Goal: Use online tool/utility: Use online tool/utility

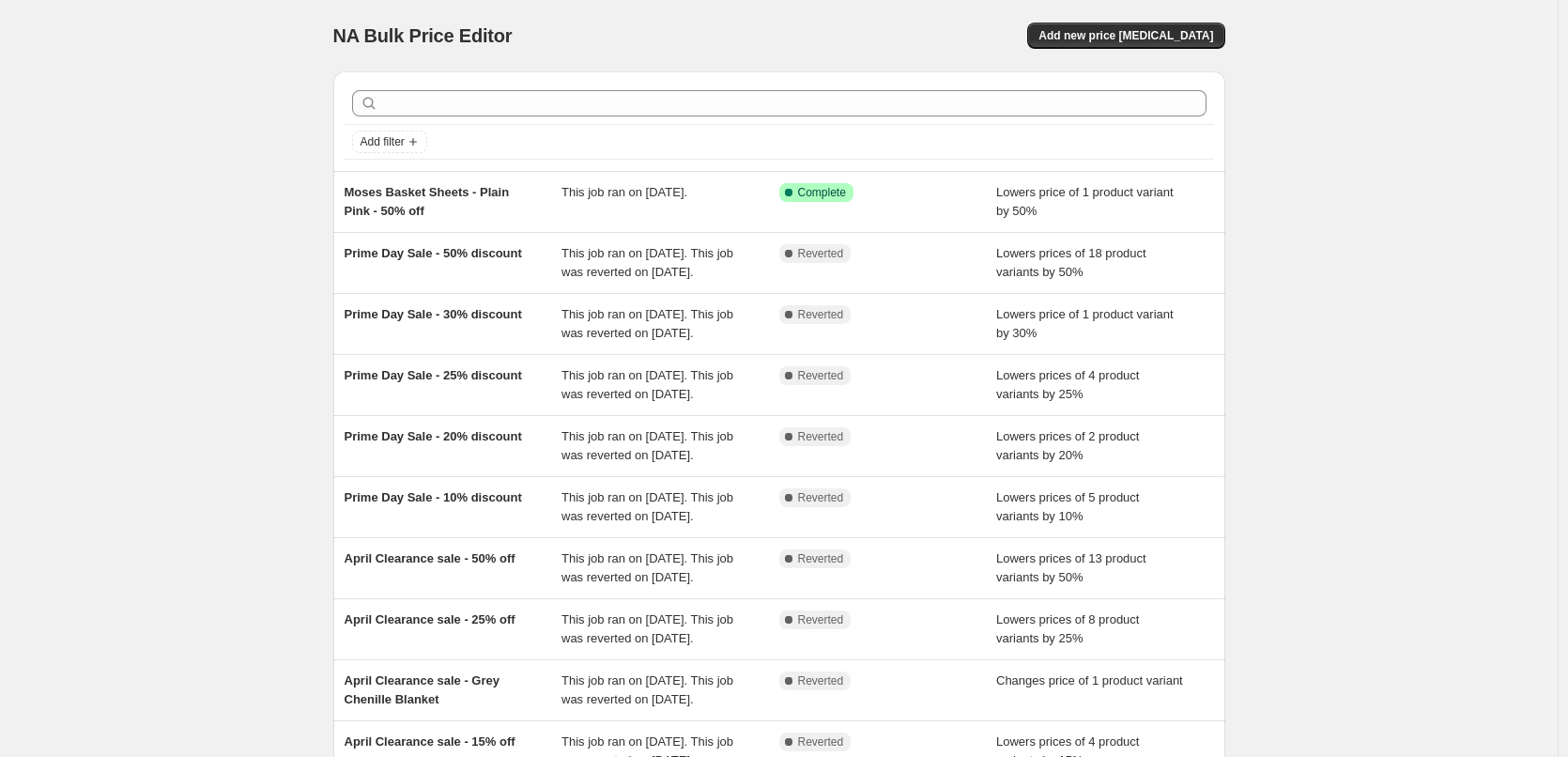
click at [1235, 31] on div "NA Bulk Price Editor. This page is ready NA Bulk Price Editor Add new price cha…" at bounding box center [779, 483] width 937 height 967
click at [1196, 29] on span "Add new price [MEDICAL_DATA]" at bounding box center [1125, 36] width 175 height 15
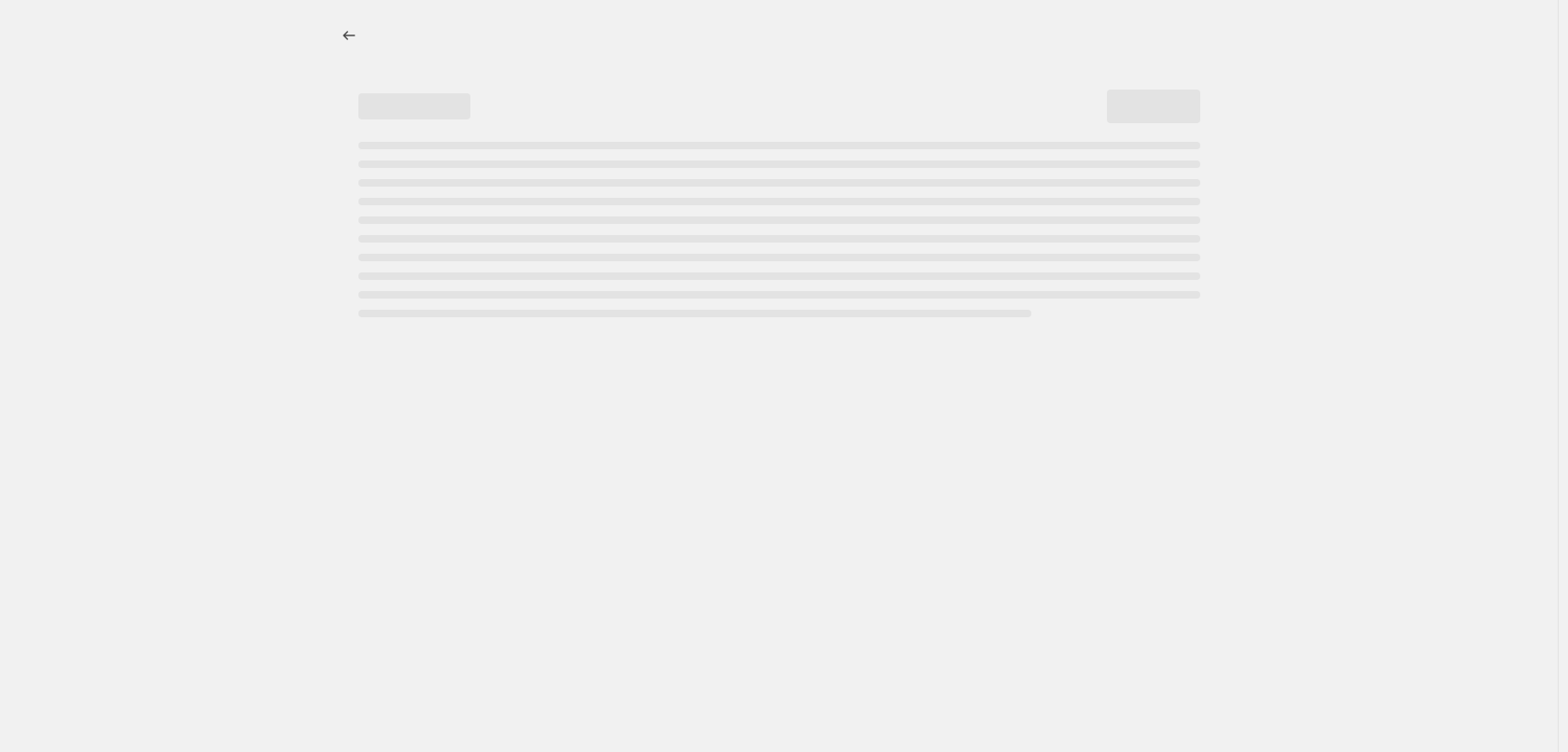
select select "percentage"
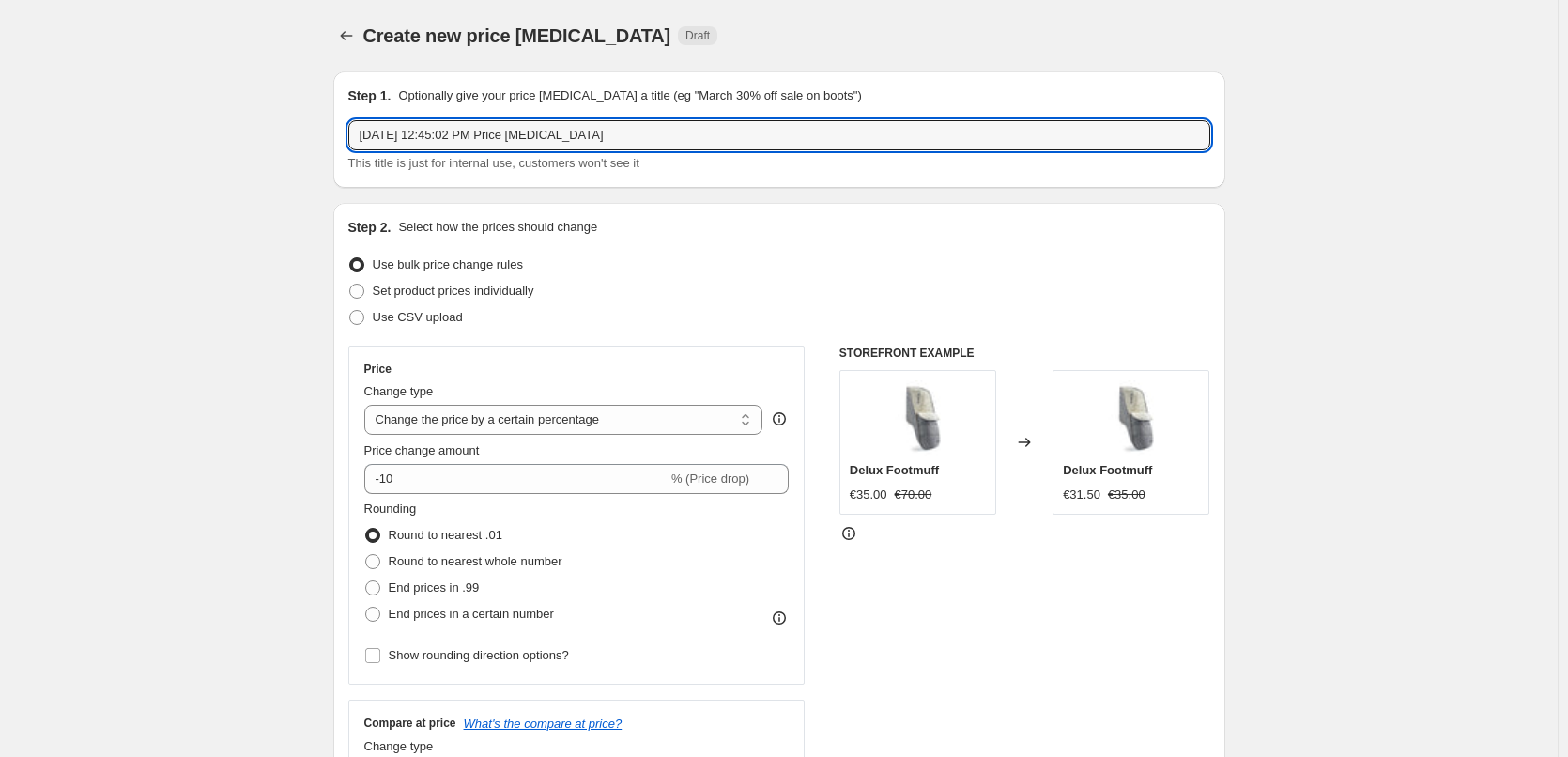
drag, startPoint x: 669, startPoint y: 131, endPoint x: 275, endPoint y: 117, distance: 394.2
paste input "Muslin Cotton Baby Changing Mat"
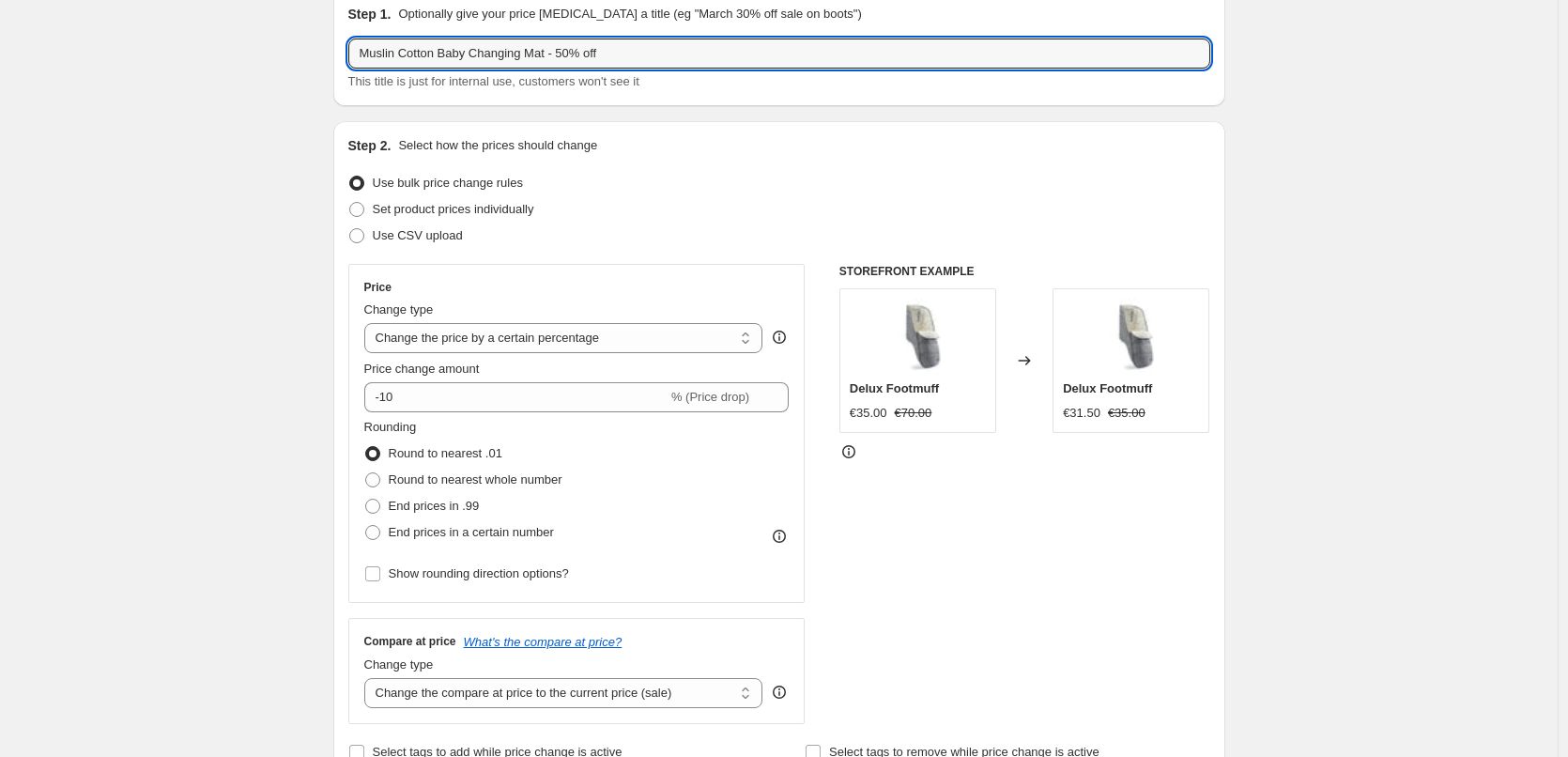
scroll to position [188, 0]
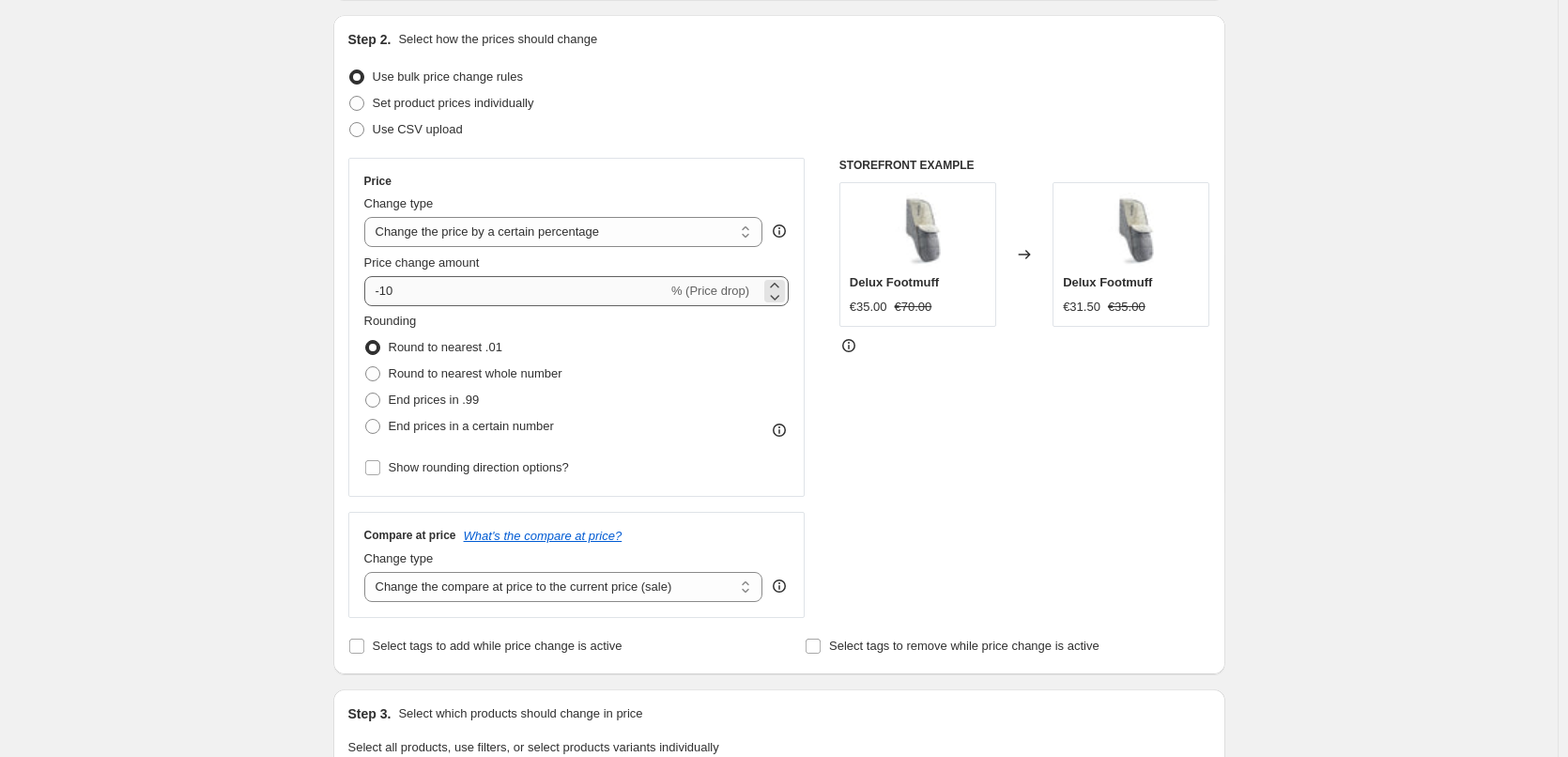
type input "Muslin Cotton Baby Changing Mat - 50% off"
drag, startPoint x: 430, startPoint y: 285, endPoint x: 388, endPoint y: 290, distance: 42.3
click at [388, 290] on input "-10" at bounding box center [516, 290] width 303 height 30
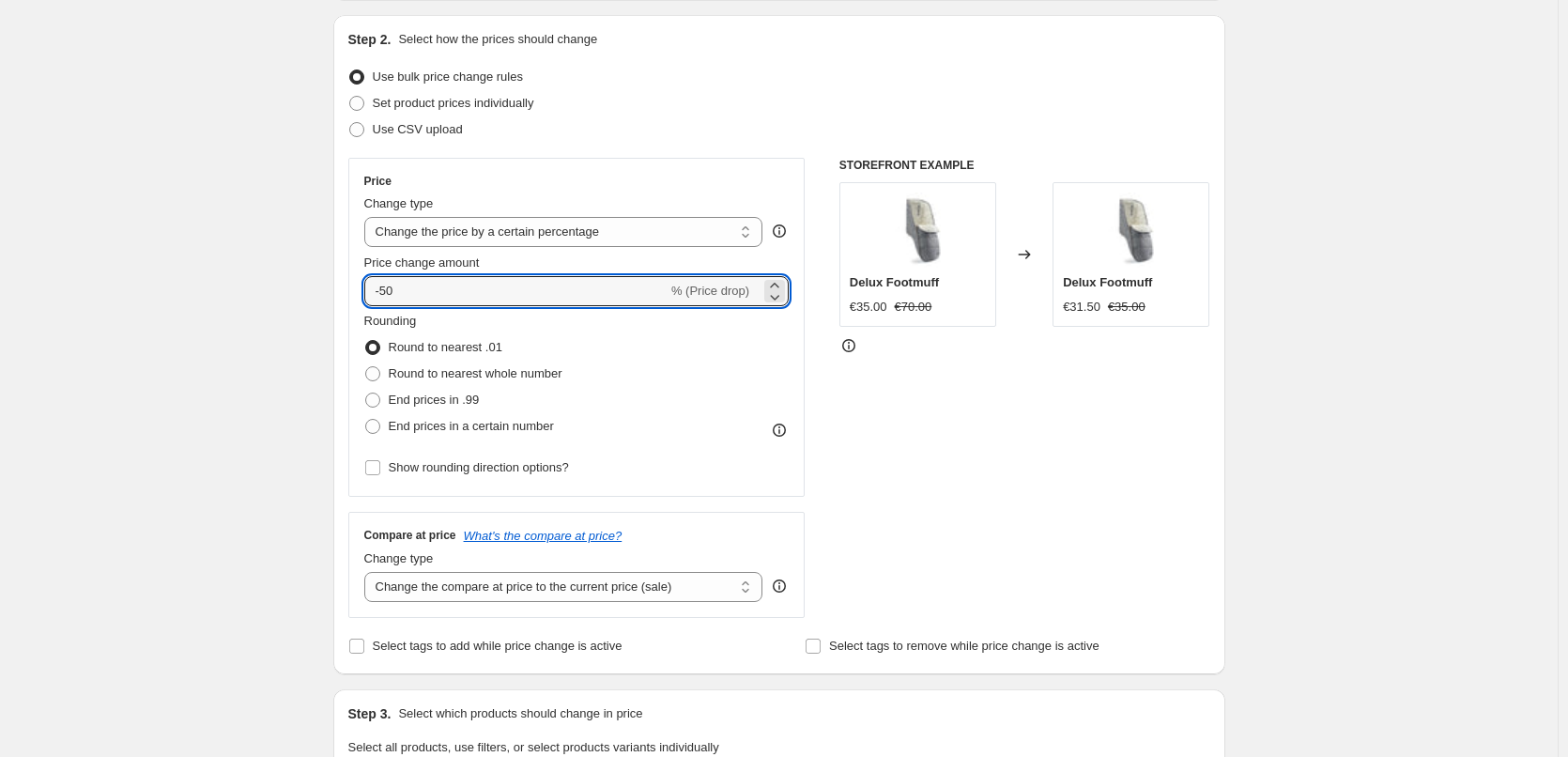
type input "-50"
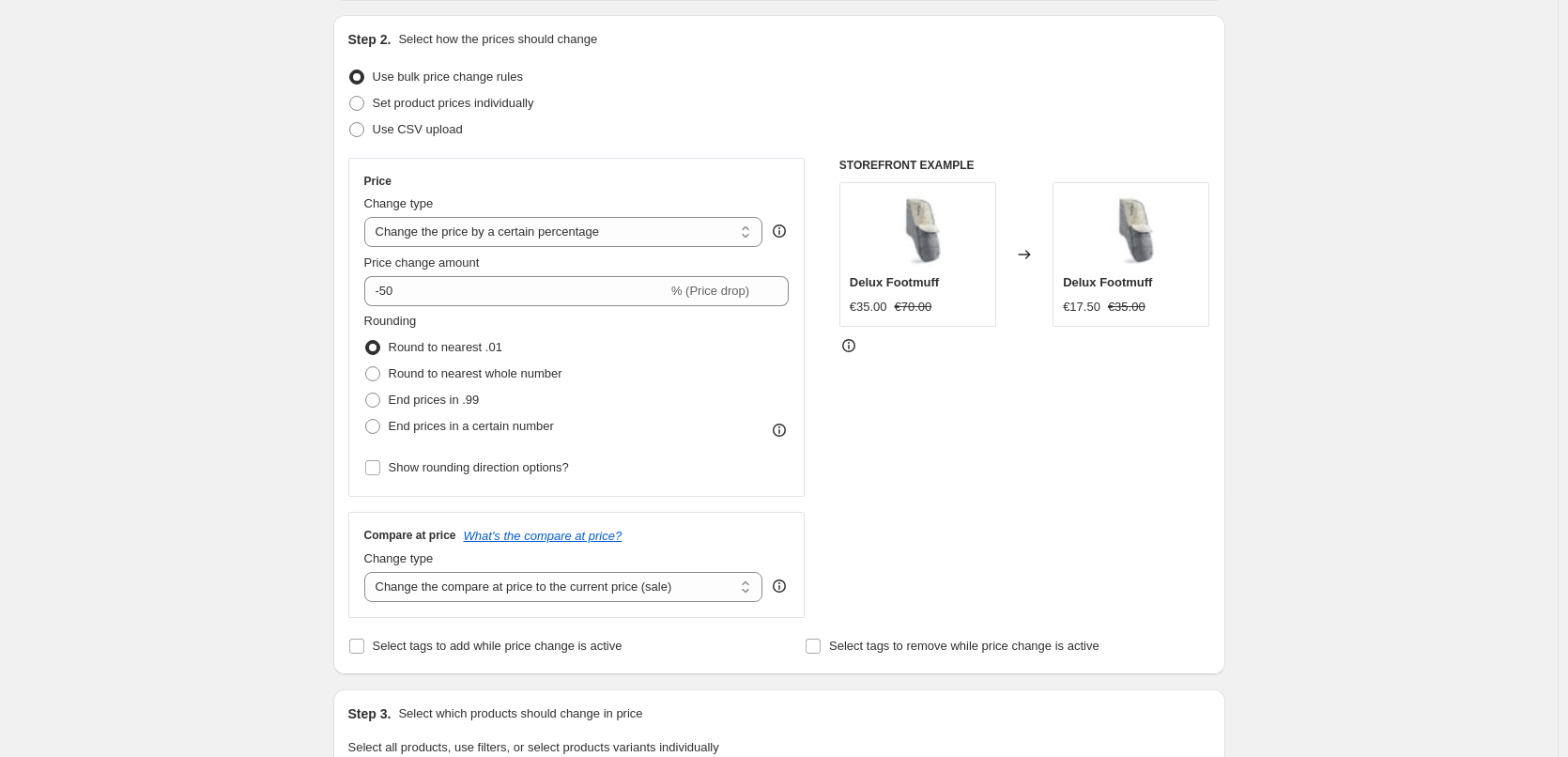
click at [1304, 423] on div "Create new price change job. This page is ready Create new price change job Dra…" at bounding box center [778, 743] width 1557 height 1864
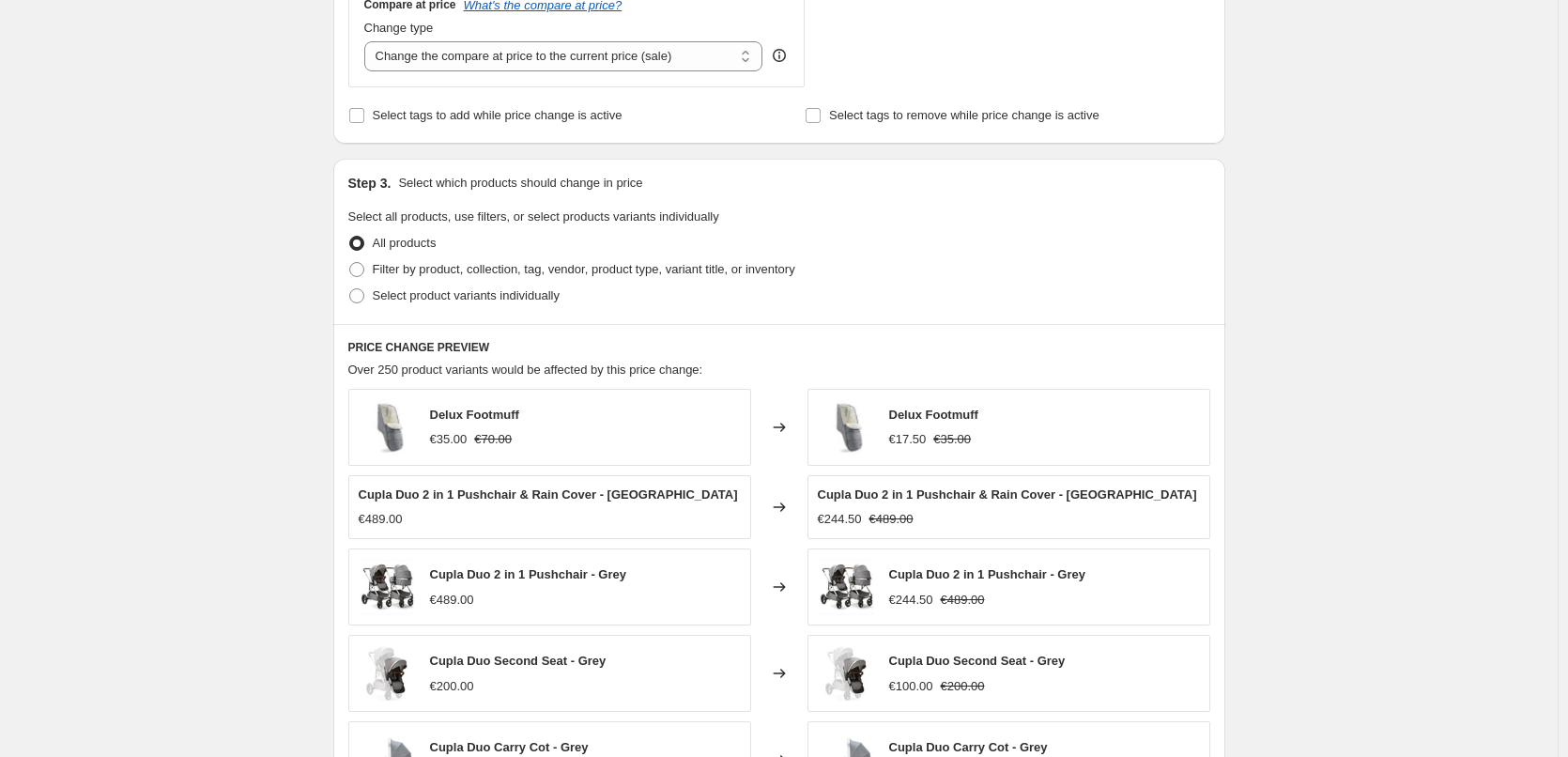
scroll to position [751, 0]
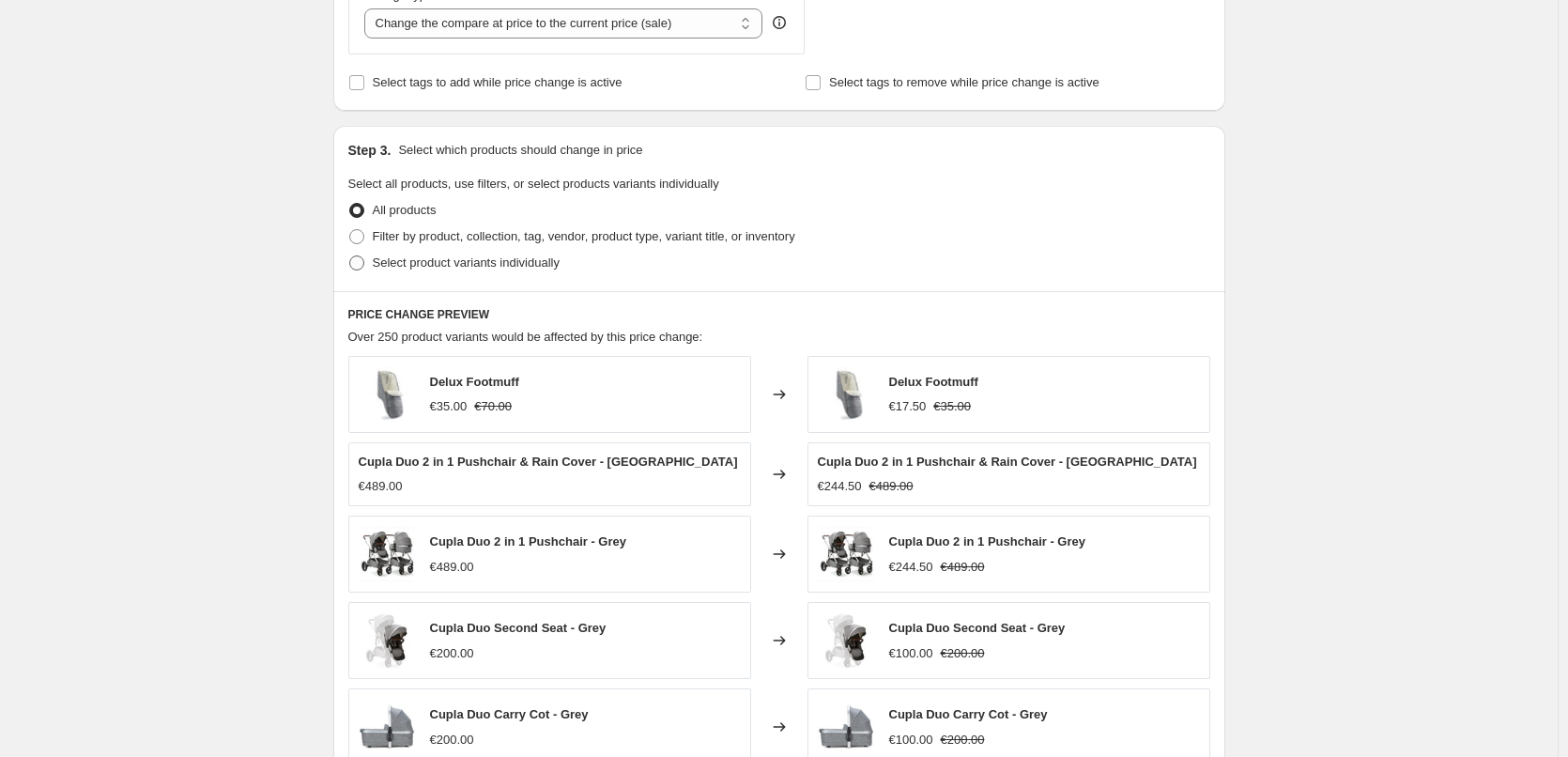
click at [355, 254] on label "Select product variants individually" at bounding box center [453, 262] width 211 height 26
click at [350, 256] on input "Select product variants individually" at bounding box center [349, 256] width 1 height 1
radio input "true"
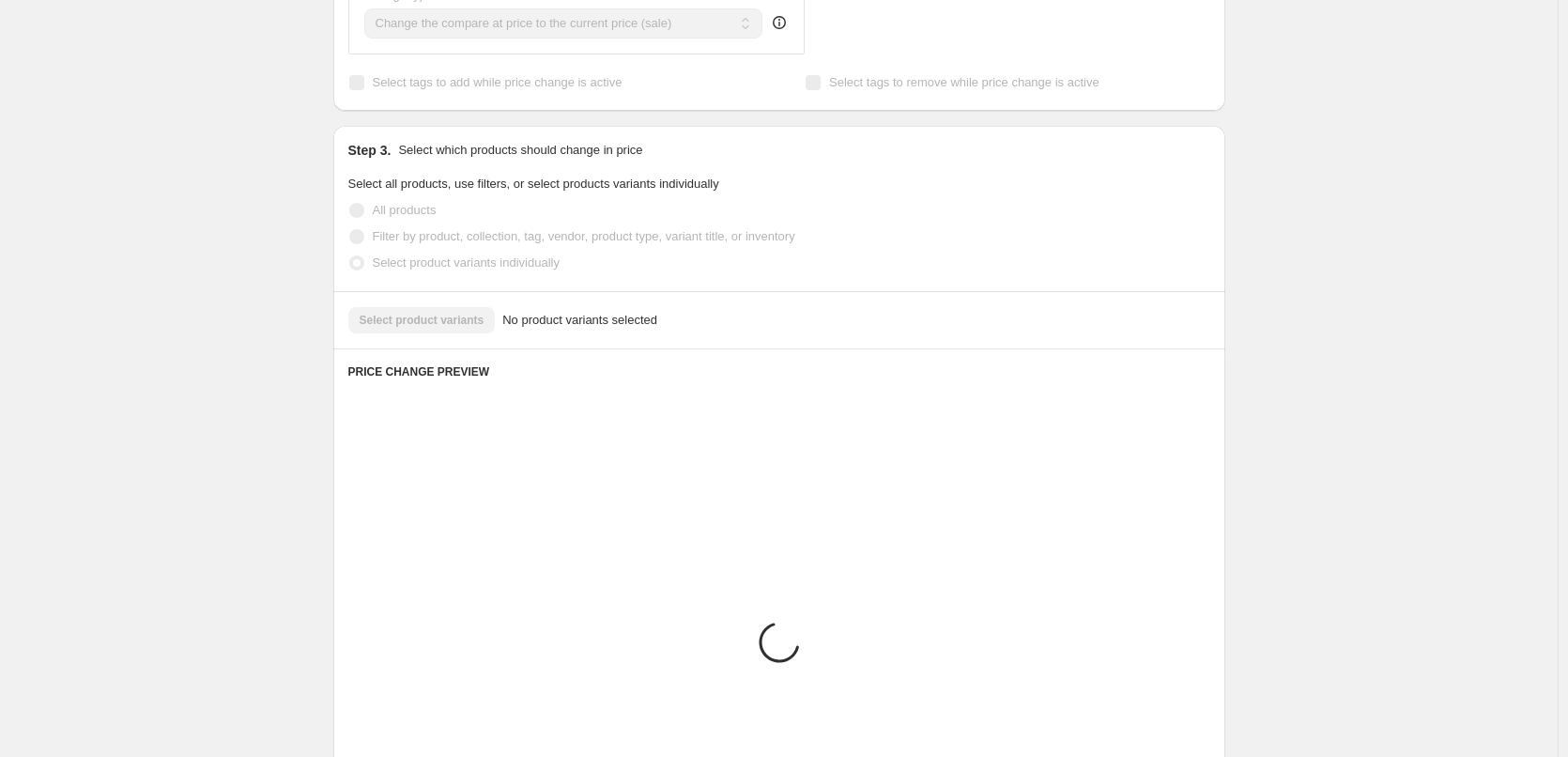
scroll to position [705, 0]
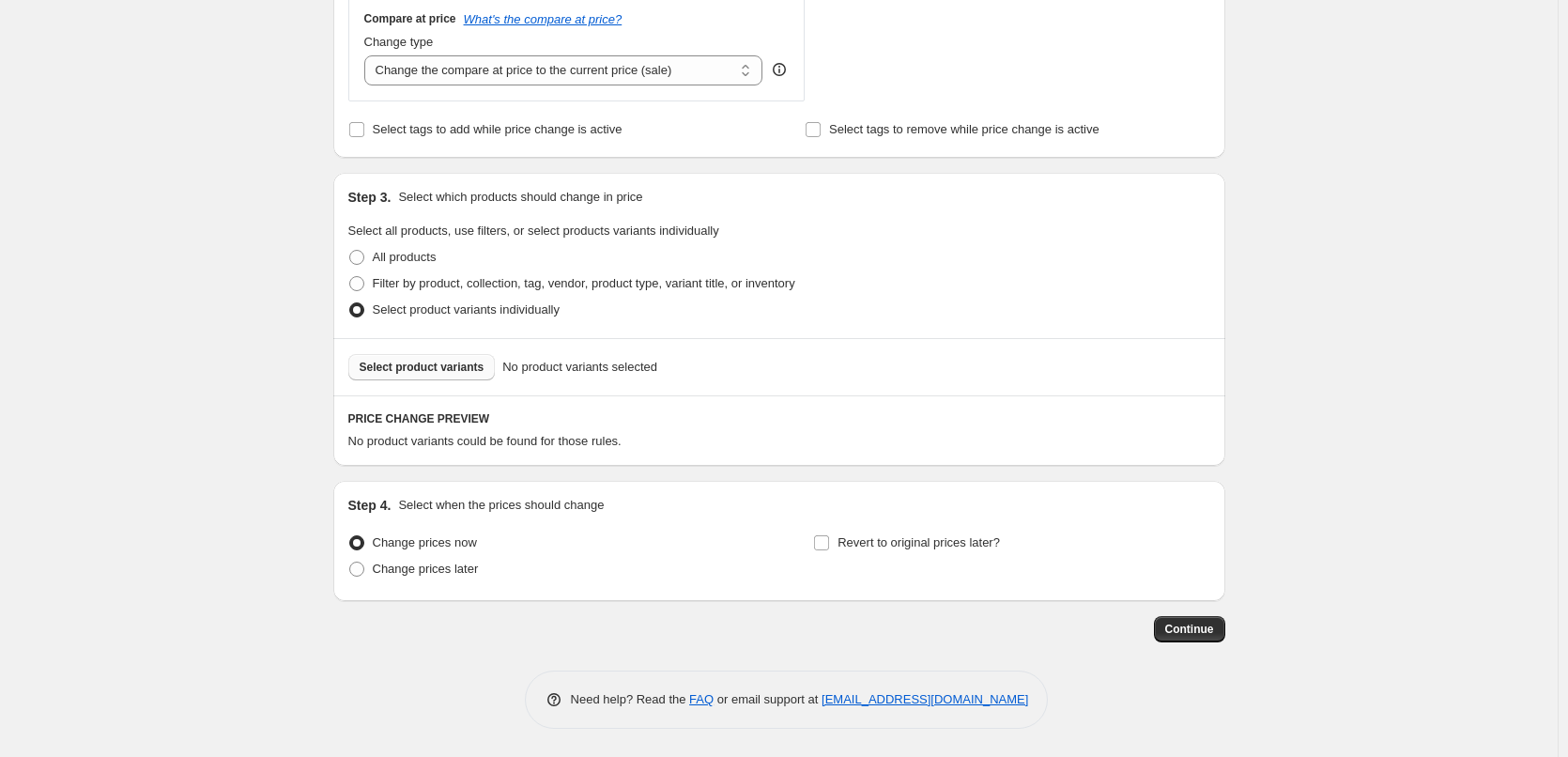
click at [451, 372] on span "Select product variants" at bounding box center [421, 367] width 124 height 15
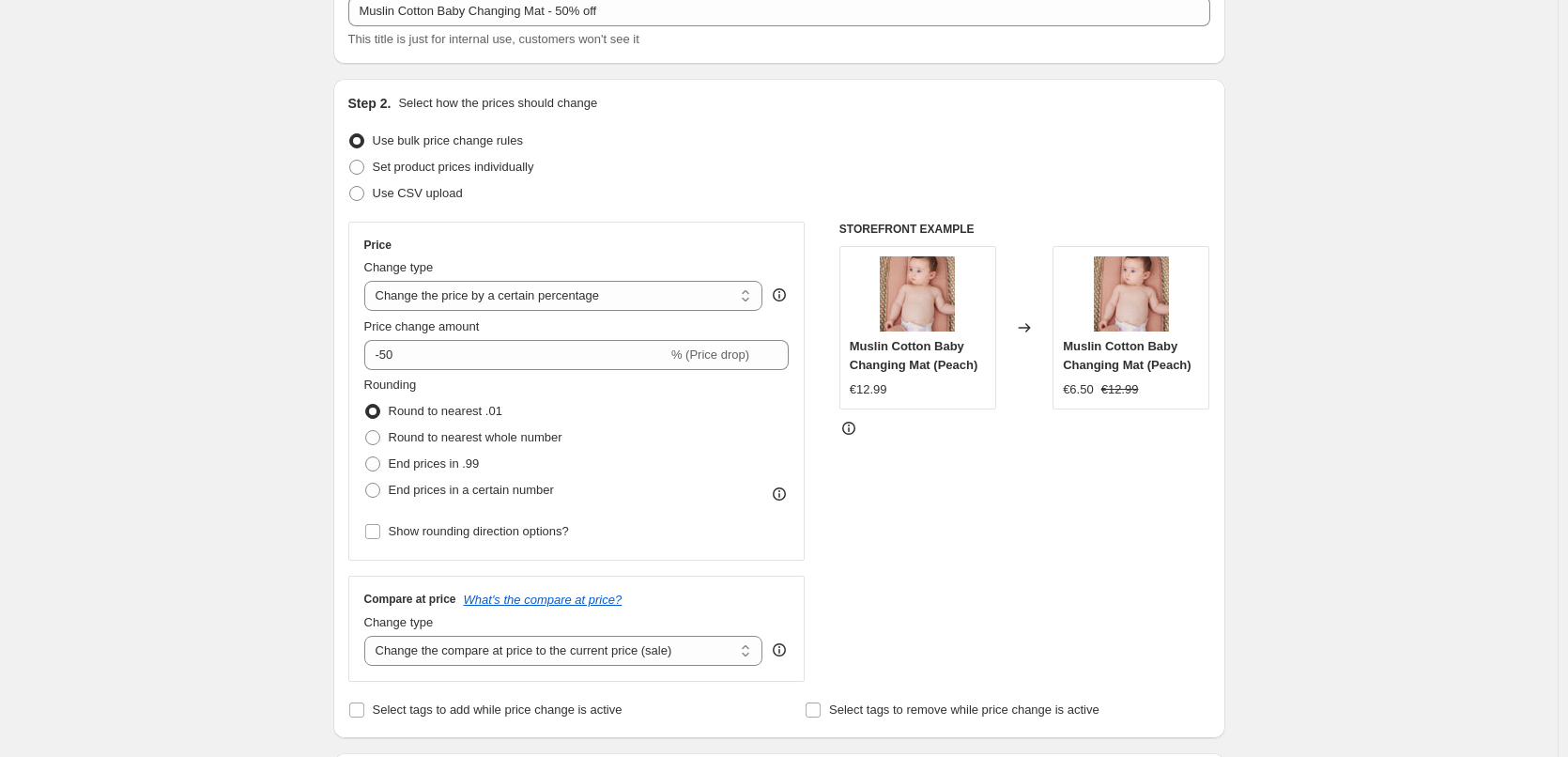
scroll to position [0, 0]
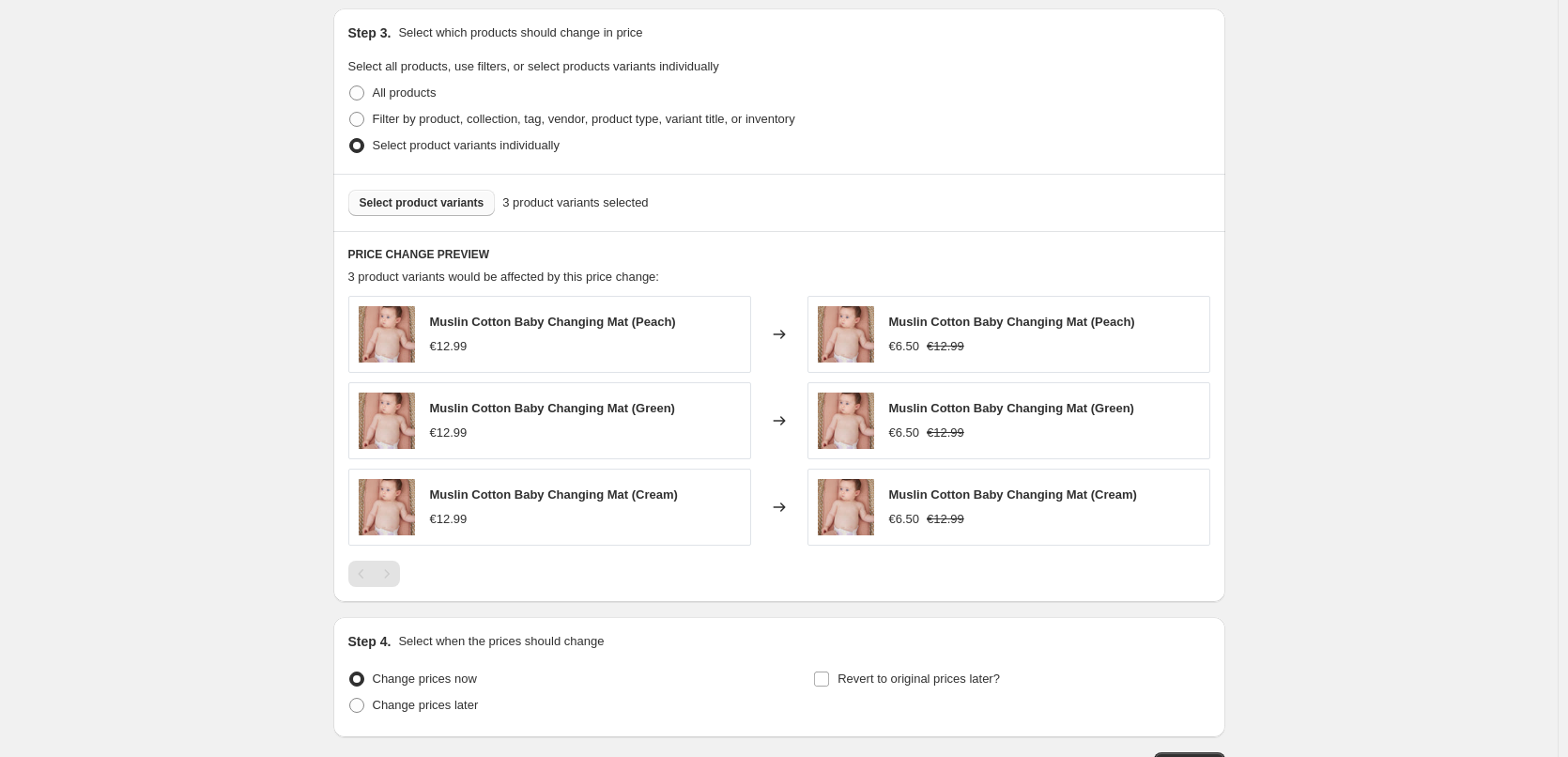
scroll to position [1006, 0]
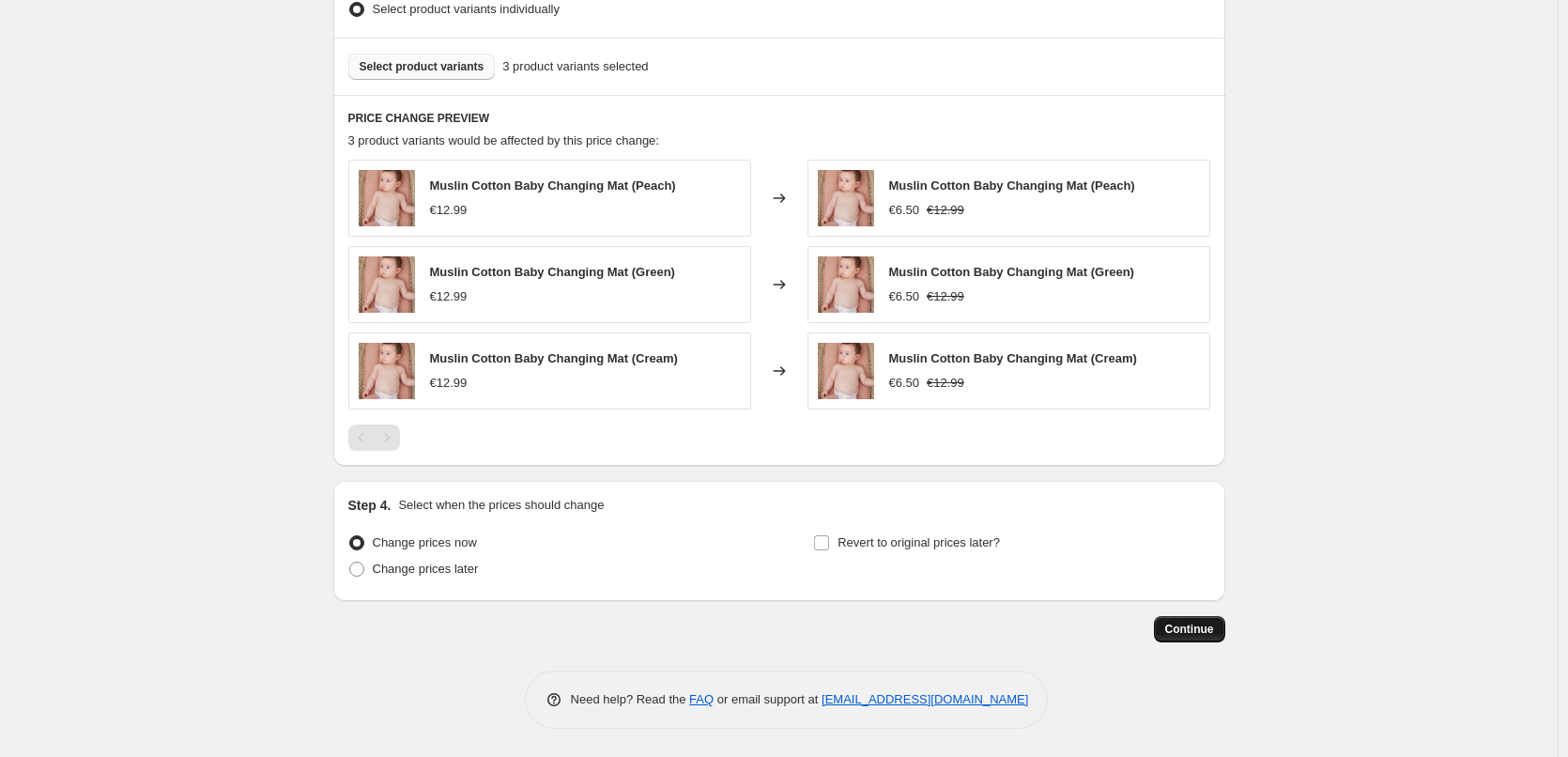
click at [1214, 629] on span "Continue" at bounding box center [1189, 630] width 49 height 15
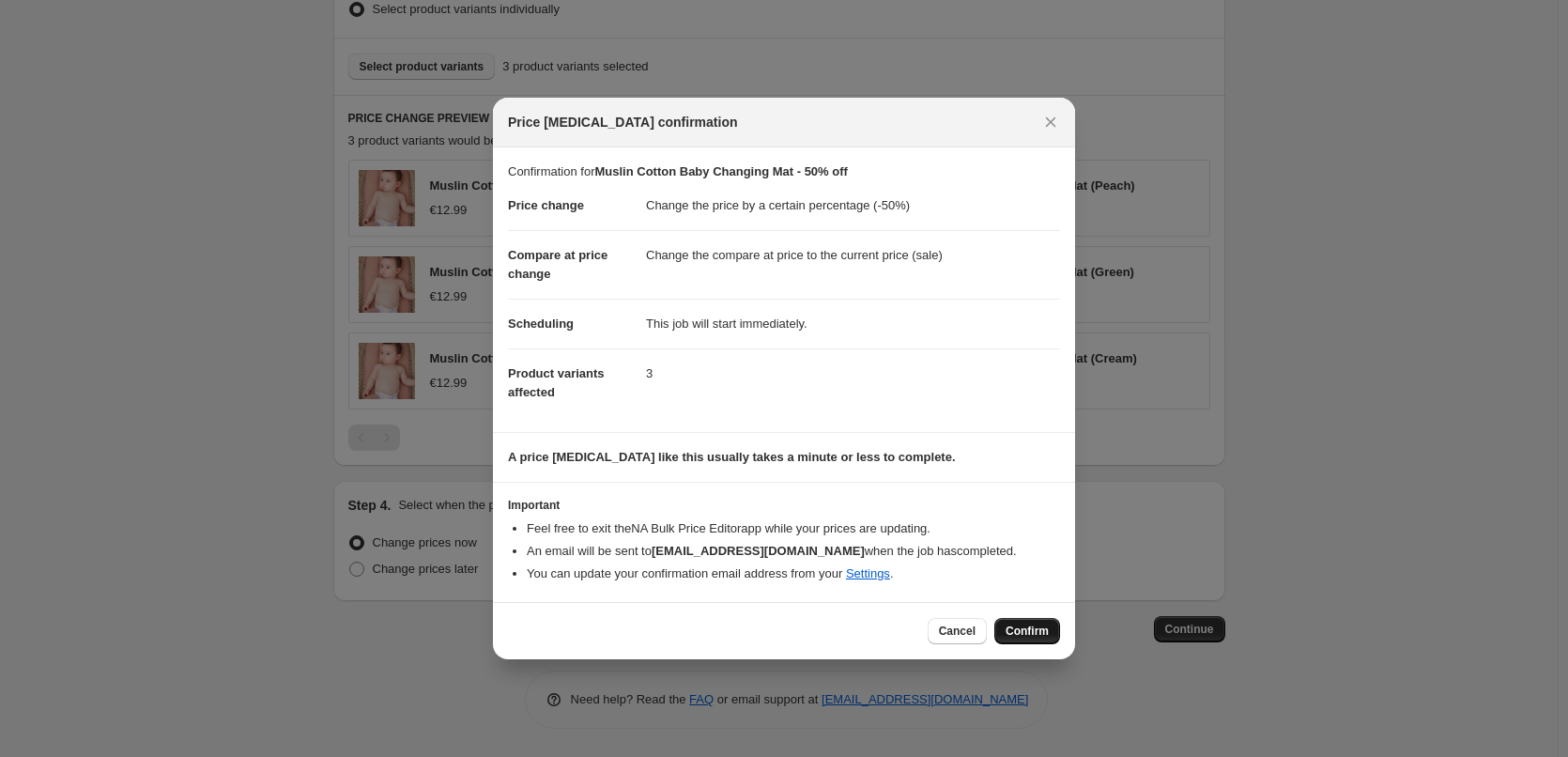
click at [1029, 631] on span "Confirm" at bounding box center [1027, 631] width 43 height 15
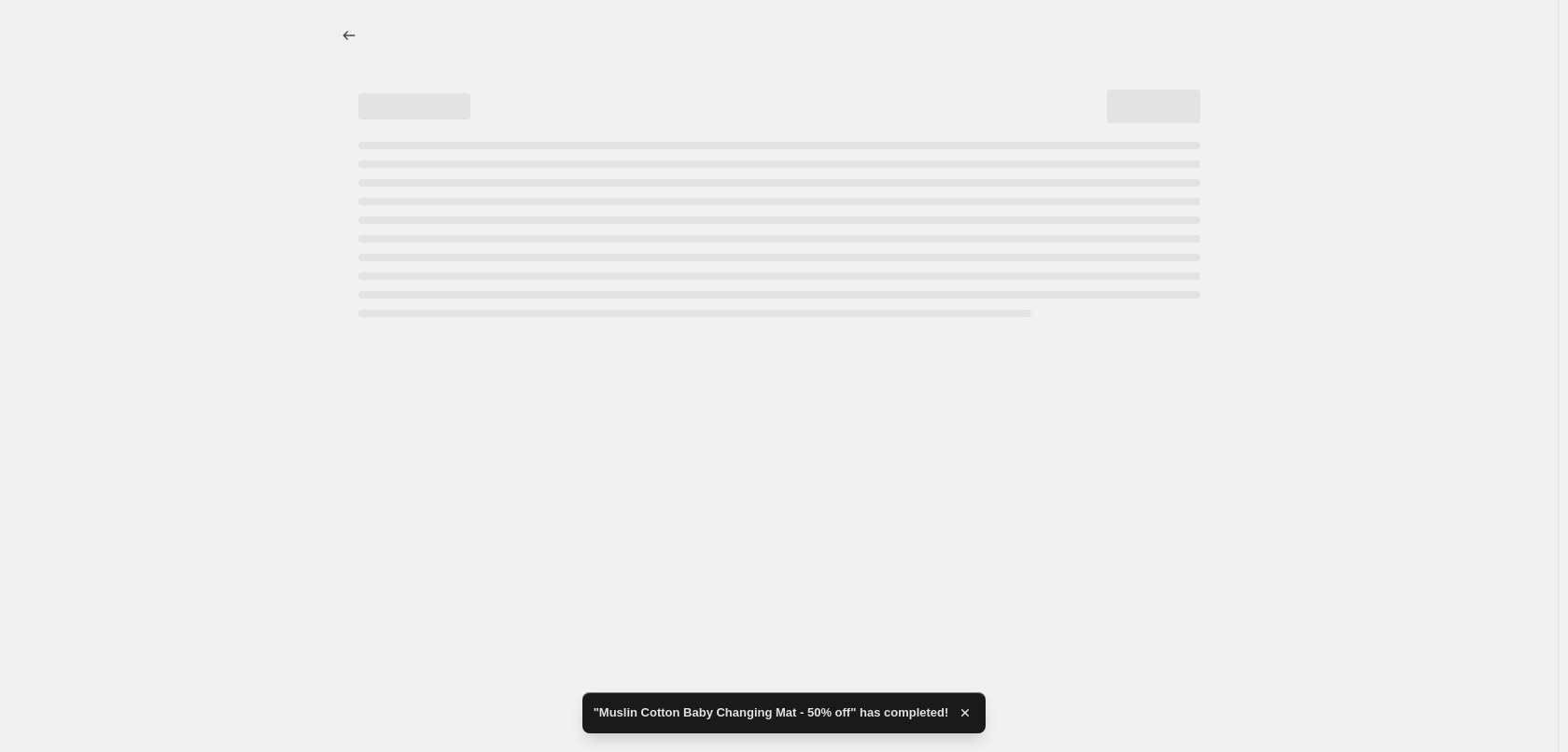
select select "percentage"
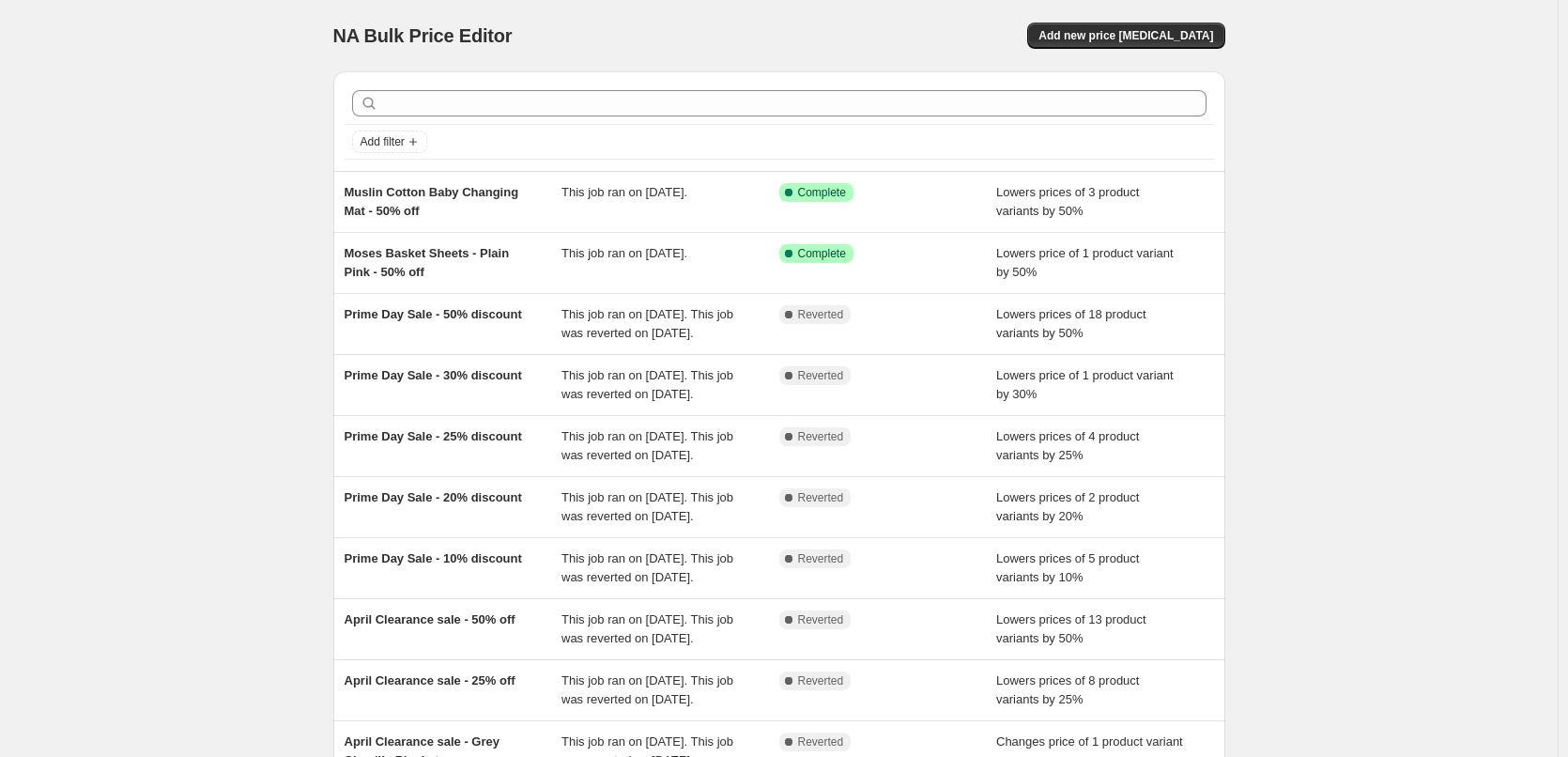
click at [1094, 12] on div "NA Bulk Price Editor. This page is ready NA Bulk Price Editor Add new price [ME…" at bounding box center [779, 36] width 892 height 71
click at [1112, 43] on button "Add new price [MEDICAL_DATA]" at bounding box center [1125, 35] width 197 height 26
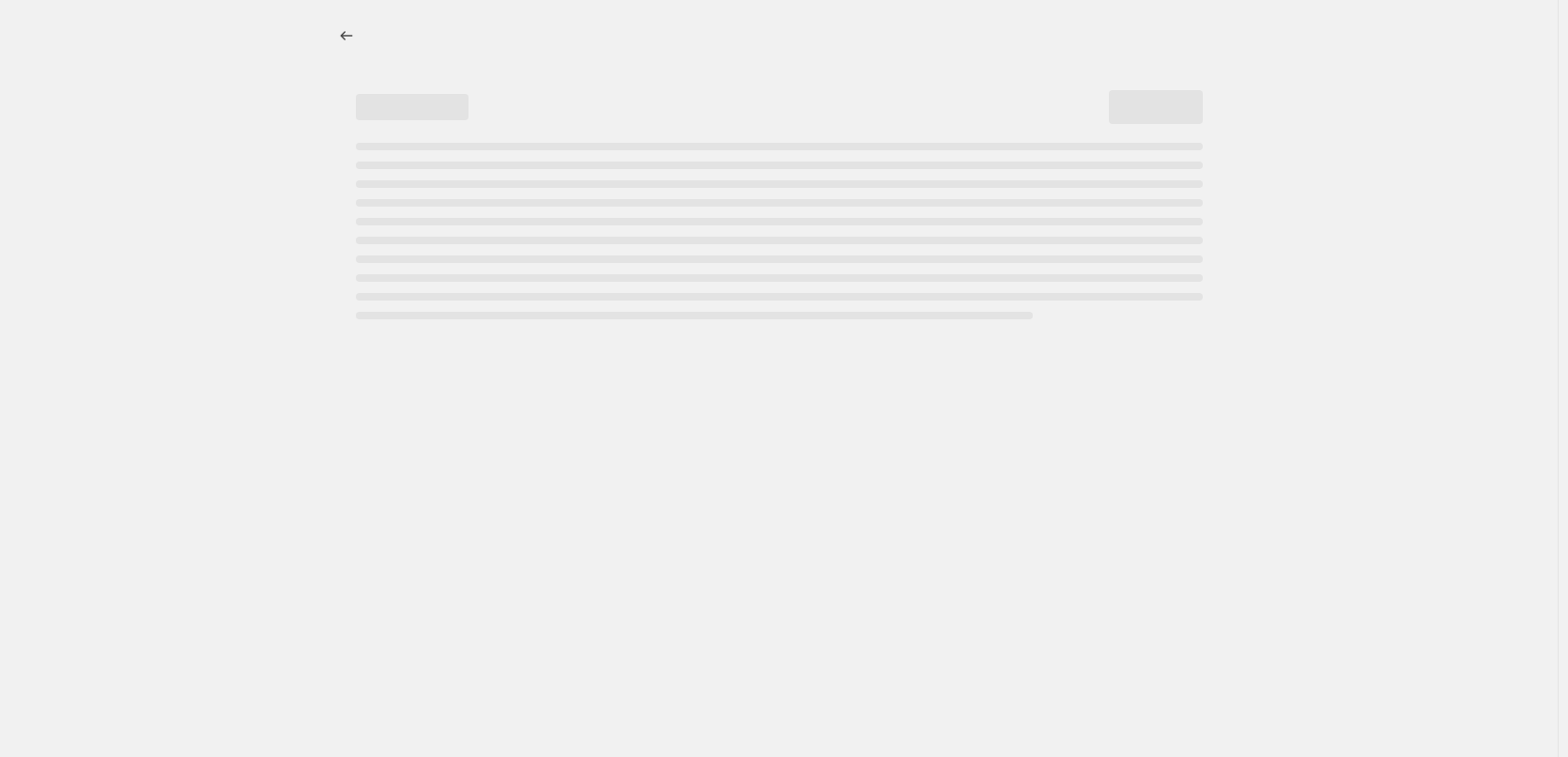
select select "percentage"
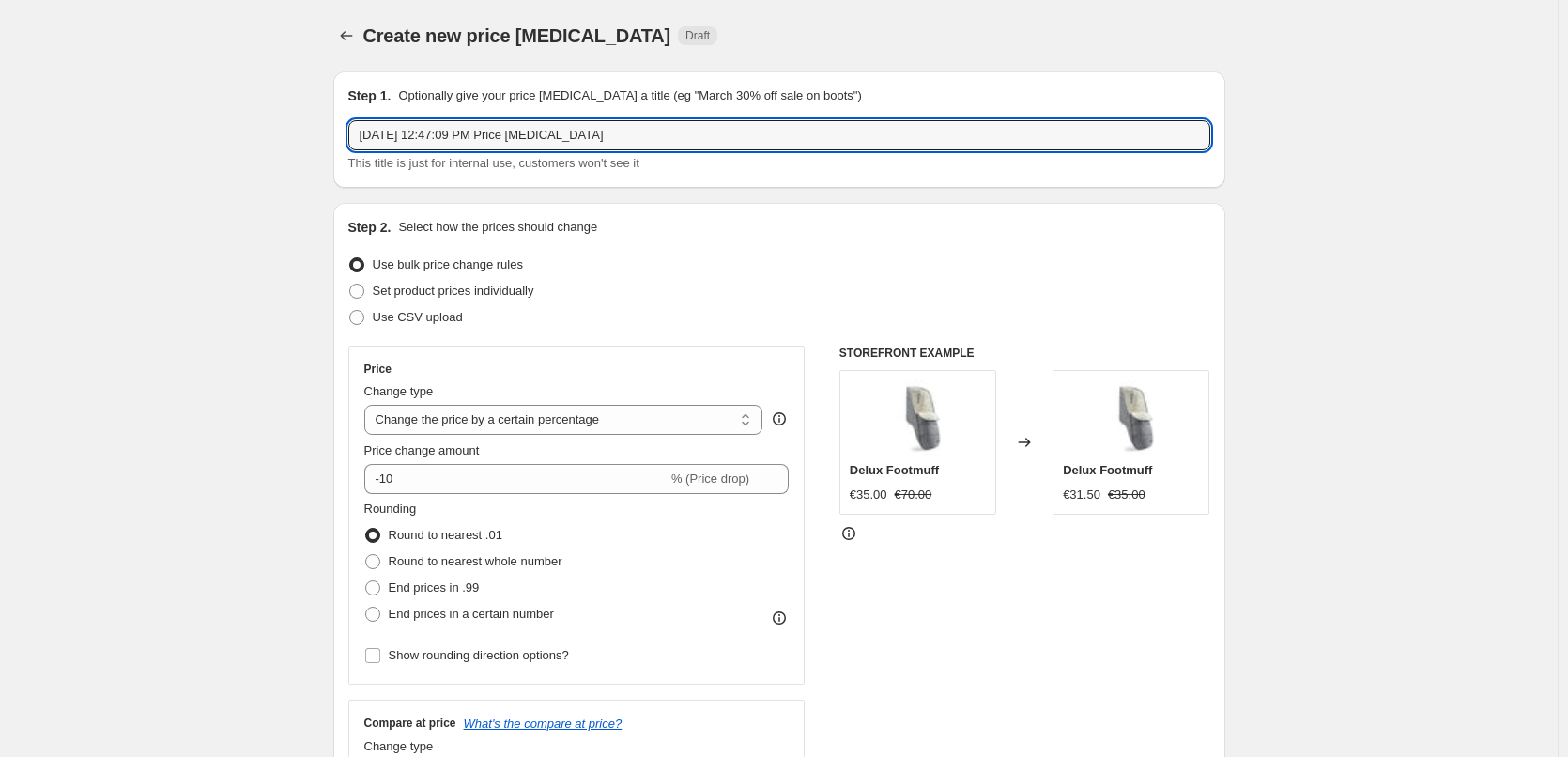
drag, startPoint x: 672, startPoint y: 146, endPoint x: 255, endPoint y: 130, distance: 417.3
paste input "Muslin Swaddles"
type input "Muslin Swaddles - 4 pack - 50% off"
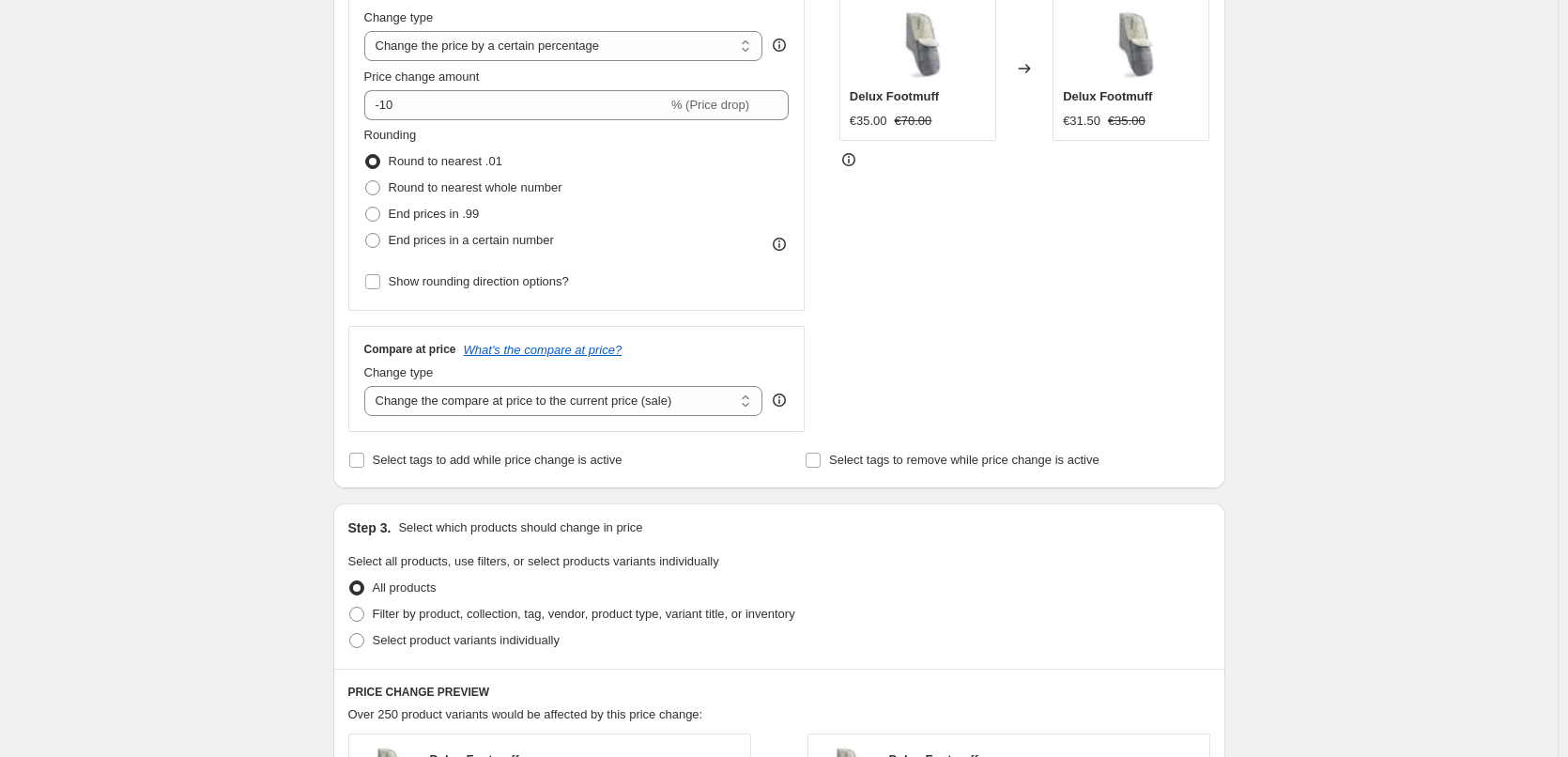
scroll to position [375, 0]
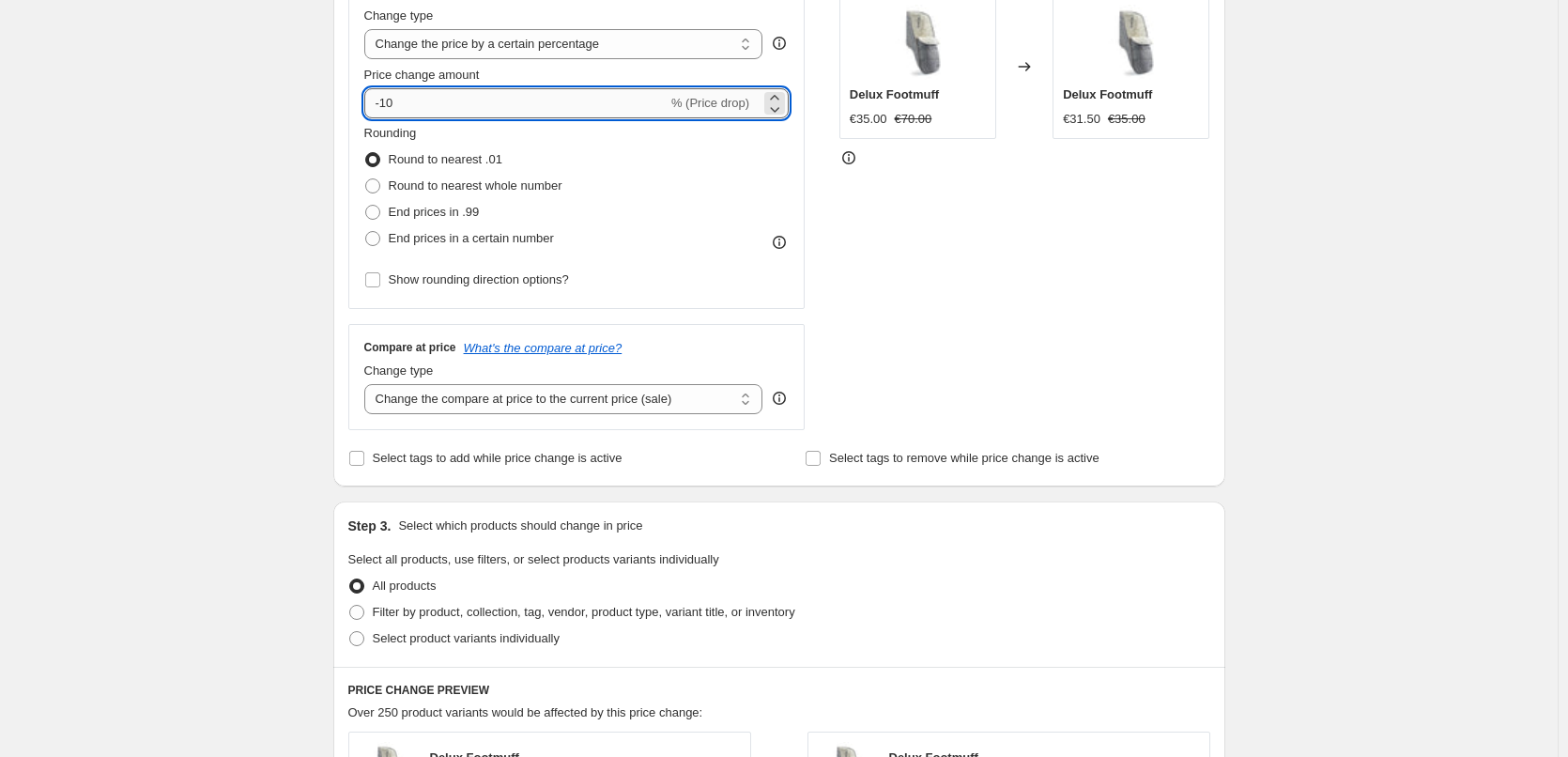
drag, startPoint x: 385, startPoint y: 102, endPoint x: 426, endPoint y: 101, distance: 41.0
click at [426, 101] on input "-10" at bounding box center [516, 103] width 303 height 30
type input "-50"
click at [106, 182] on div "Create new price [MEDICAL_DATA]. This page is ready Create new price [MEDICAL_D…" at bounding box center [778, 556] width 1557 height 1864
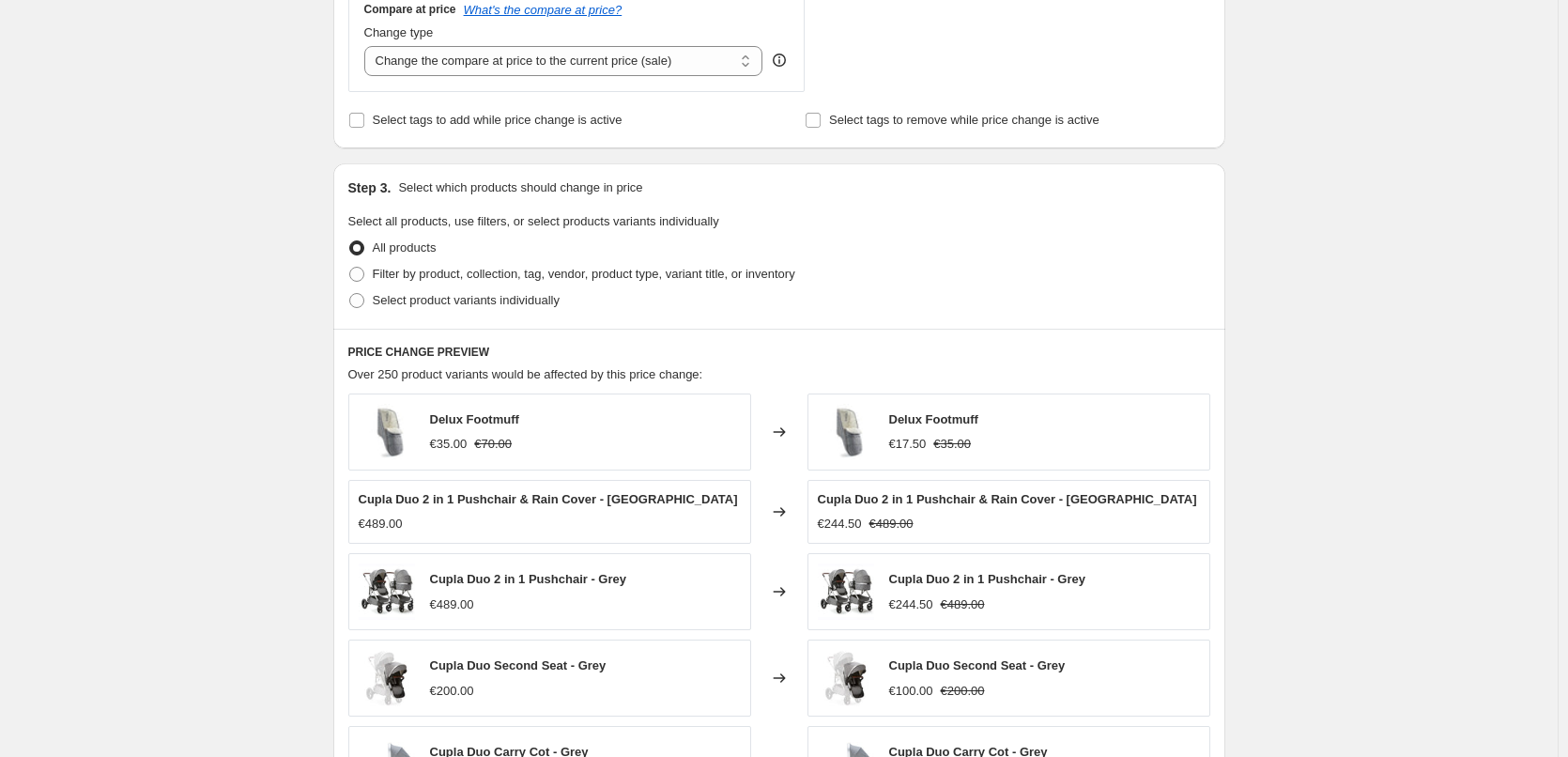
scroll to position [751, 0]
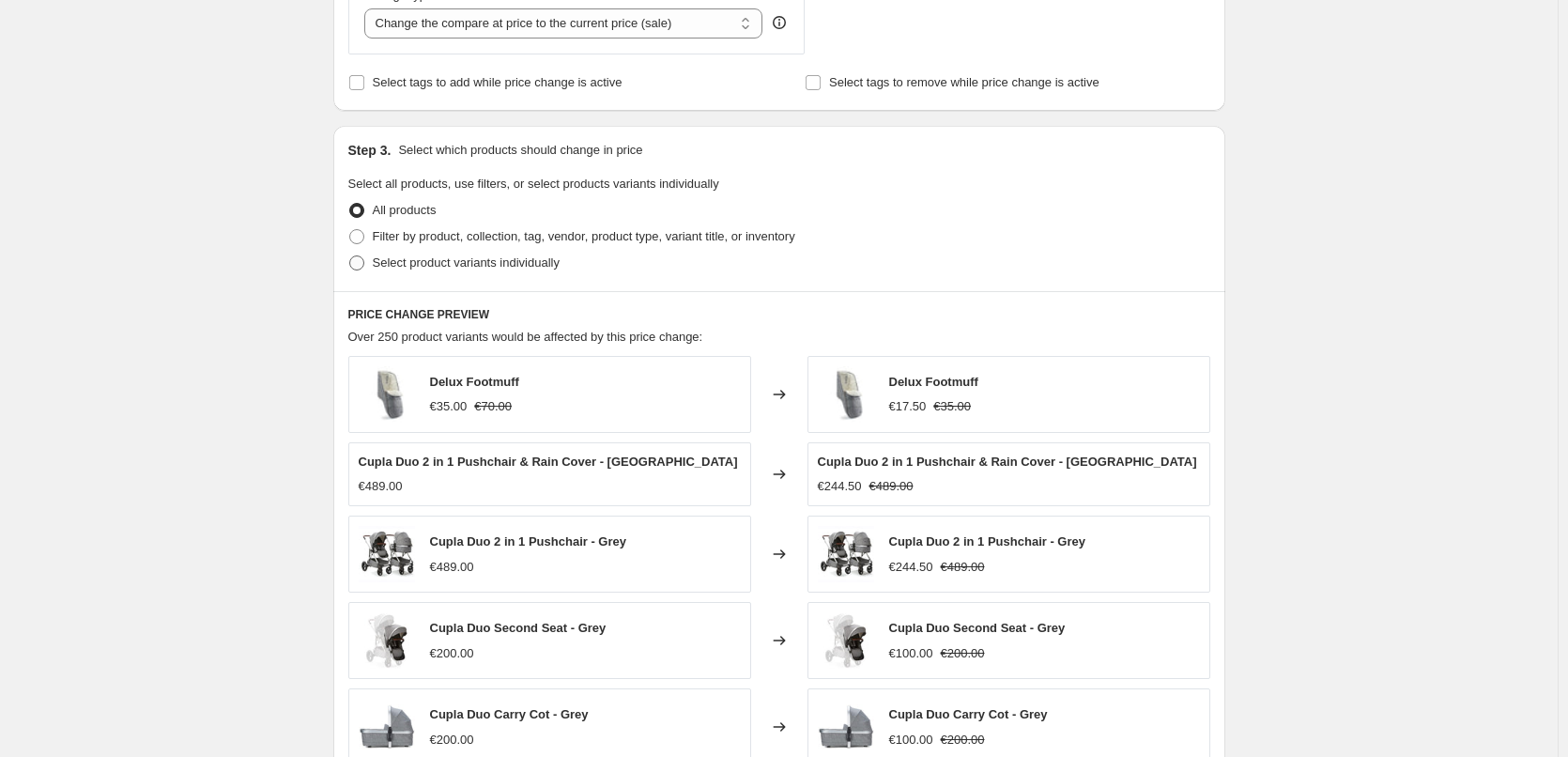
click at [356, 260] on span at bounding box center [357, 263] width 15 height 15
click at [350, 257] on input "Select product variants individually" at bounding box center [349, 256] width 1 height 1
radio input "true"
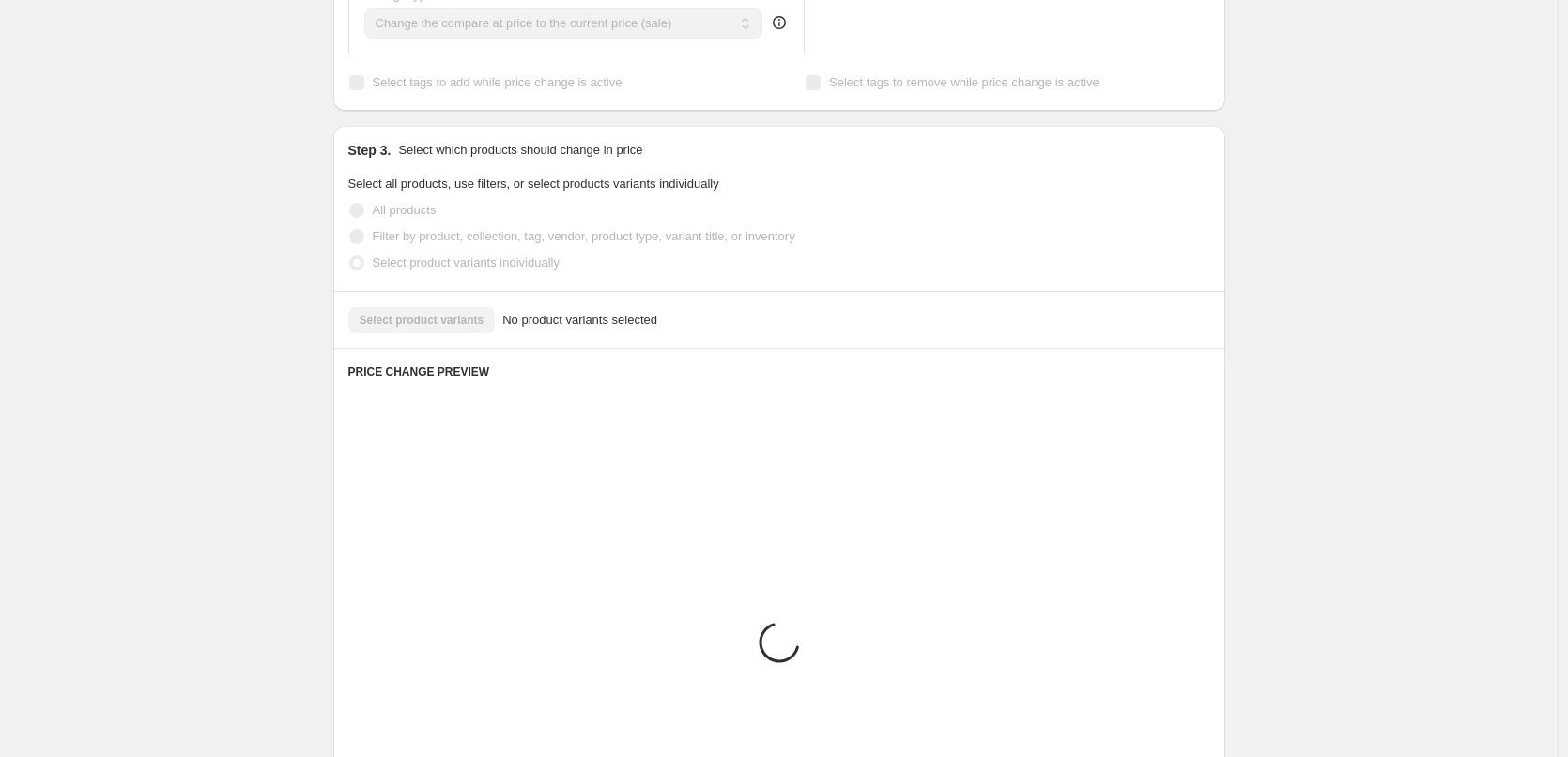
scroll to position [705, 0]
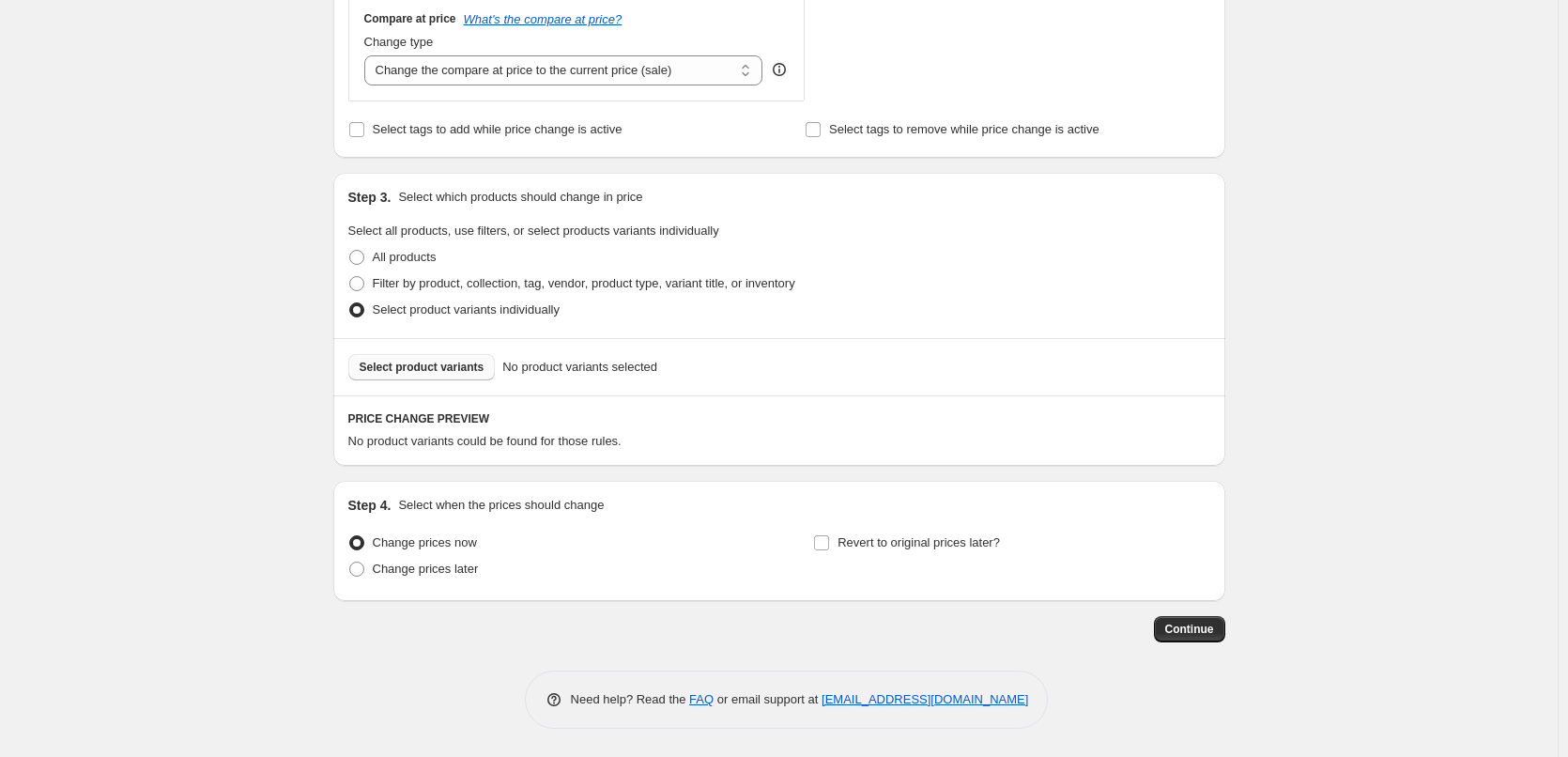
click at [413, 368] on span "Select product variants" at bounding box center [421, 367] width 124 height 15
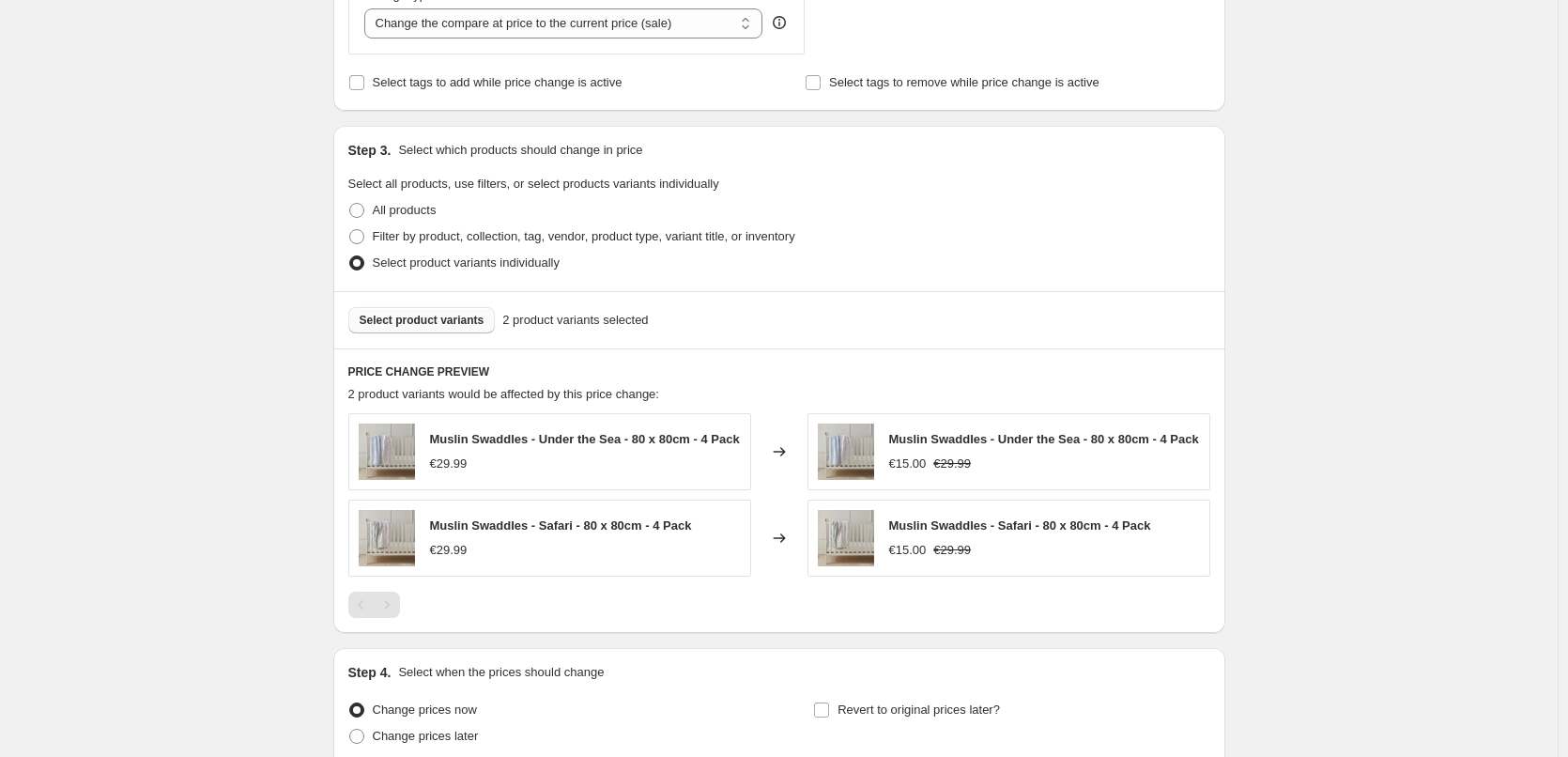
scroll to position [919, 0]
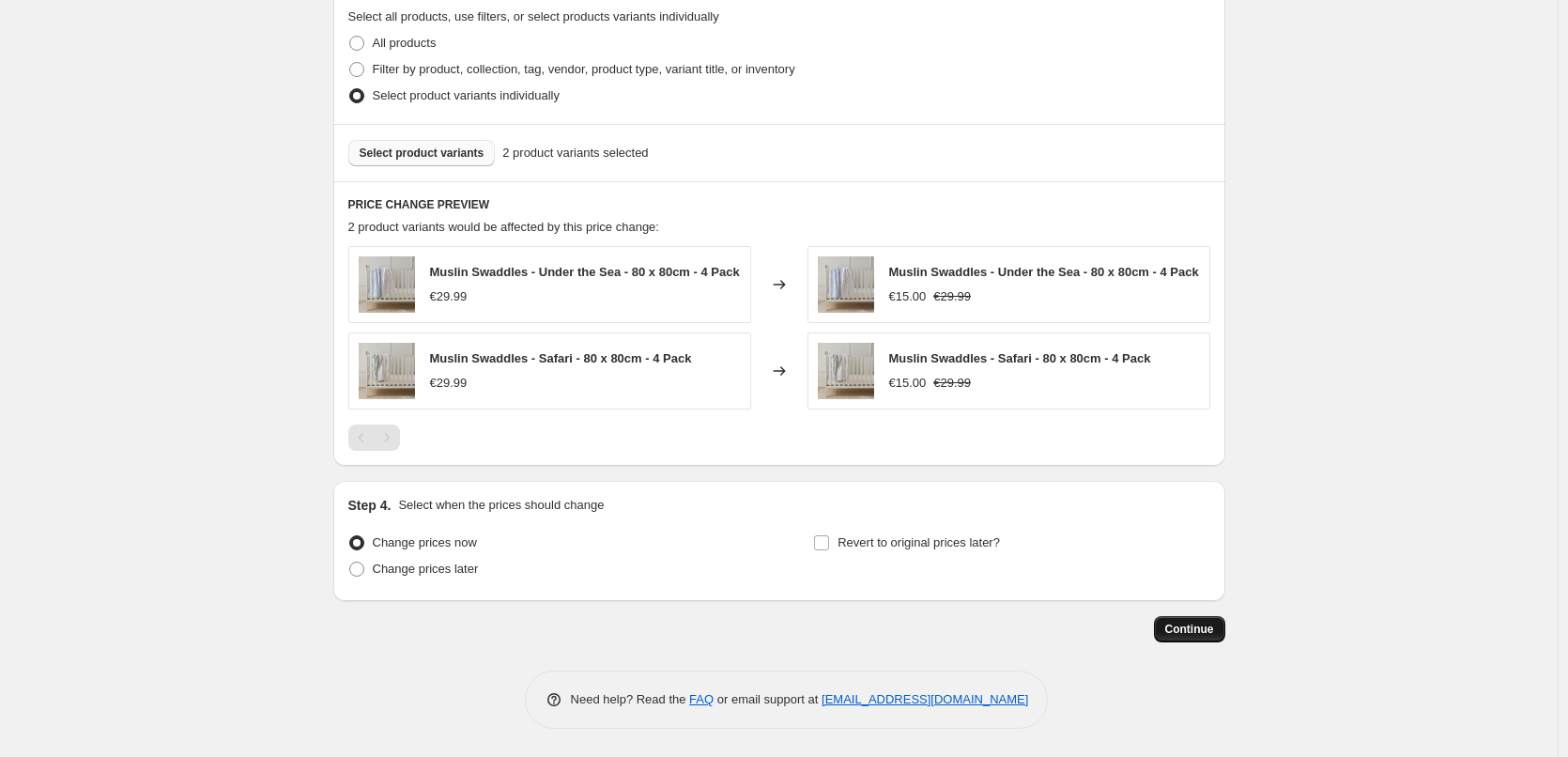
click at [1205, 635] on span "Continue" at bounding box center [1189, 630] width 49 height 15
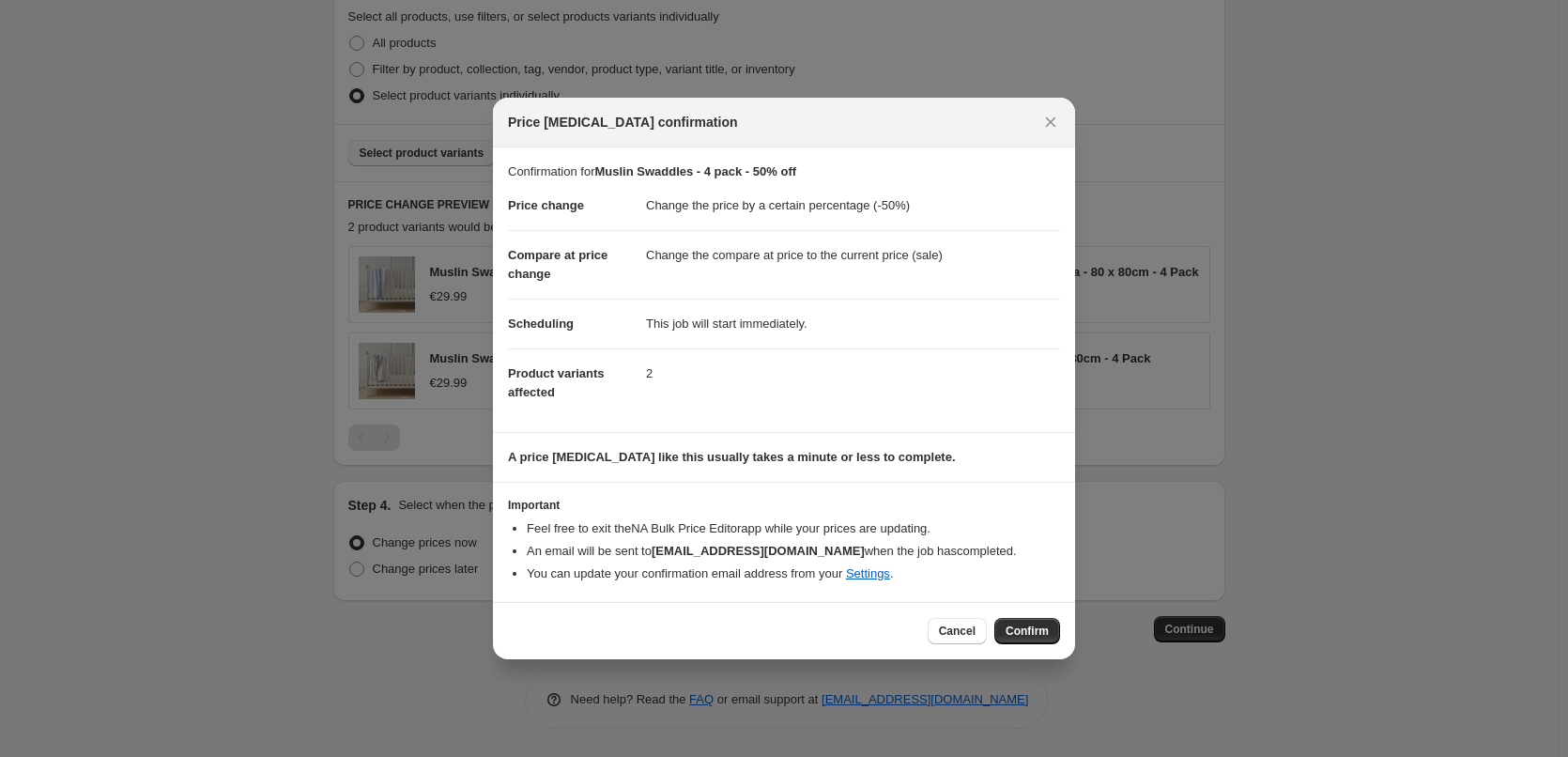
click at [1065, 619] on div "Cancel Confirm" at bounding box center [784, 630] width 582 height 57
click at [1034, 633] on span "Confirm" at bounding box center [1027, 631] width 43 height 15
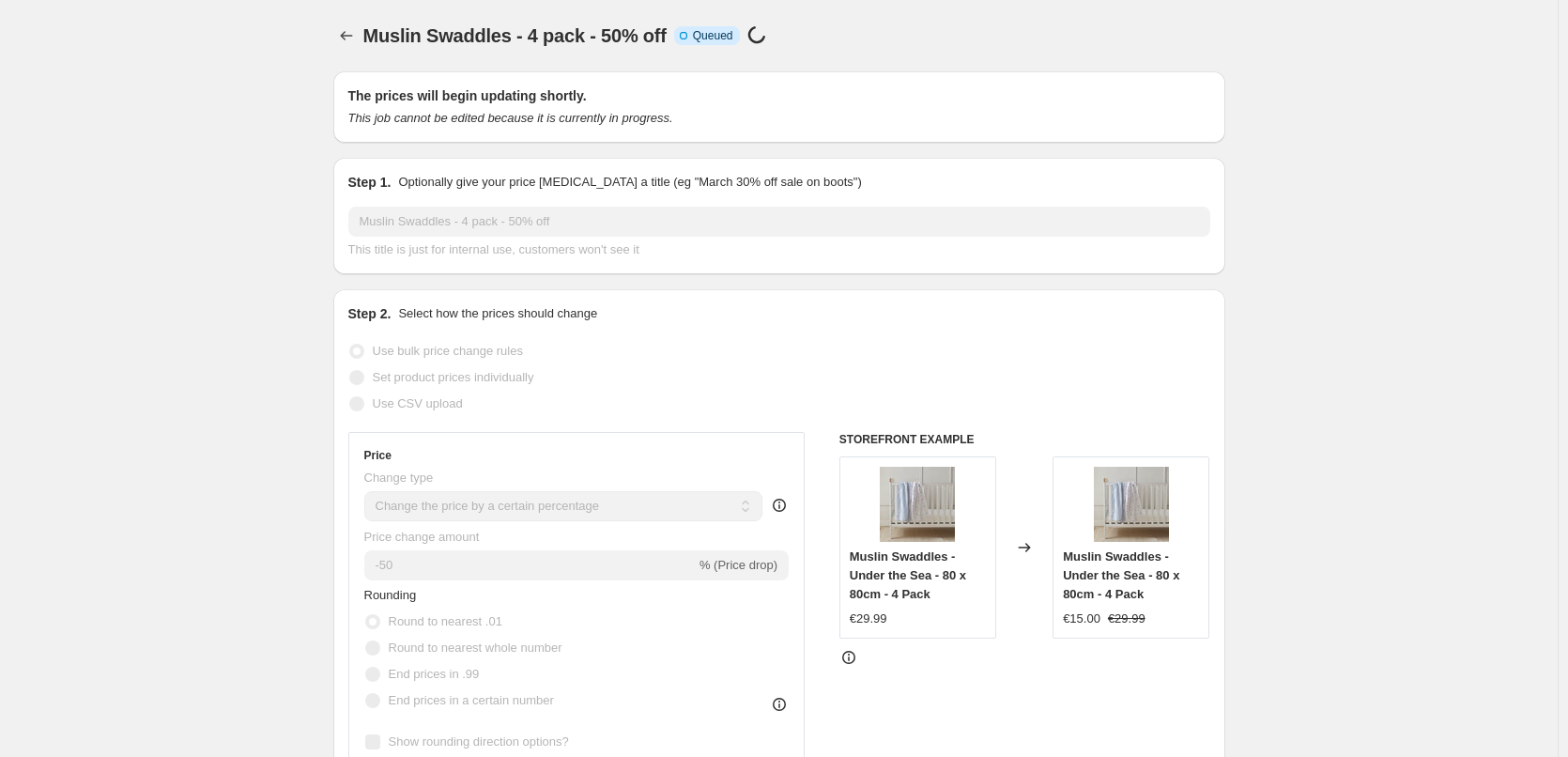
select select "percentage"
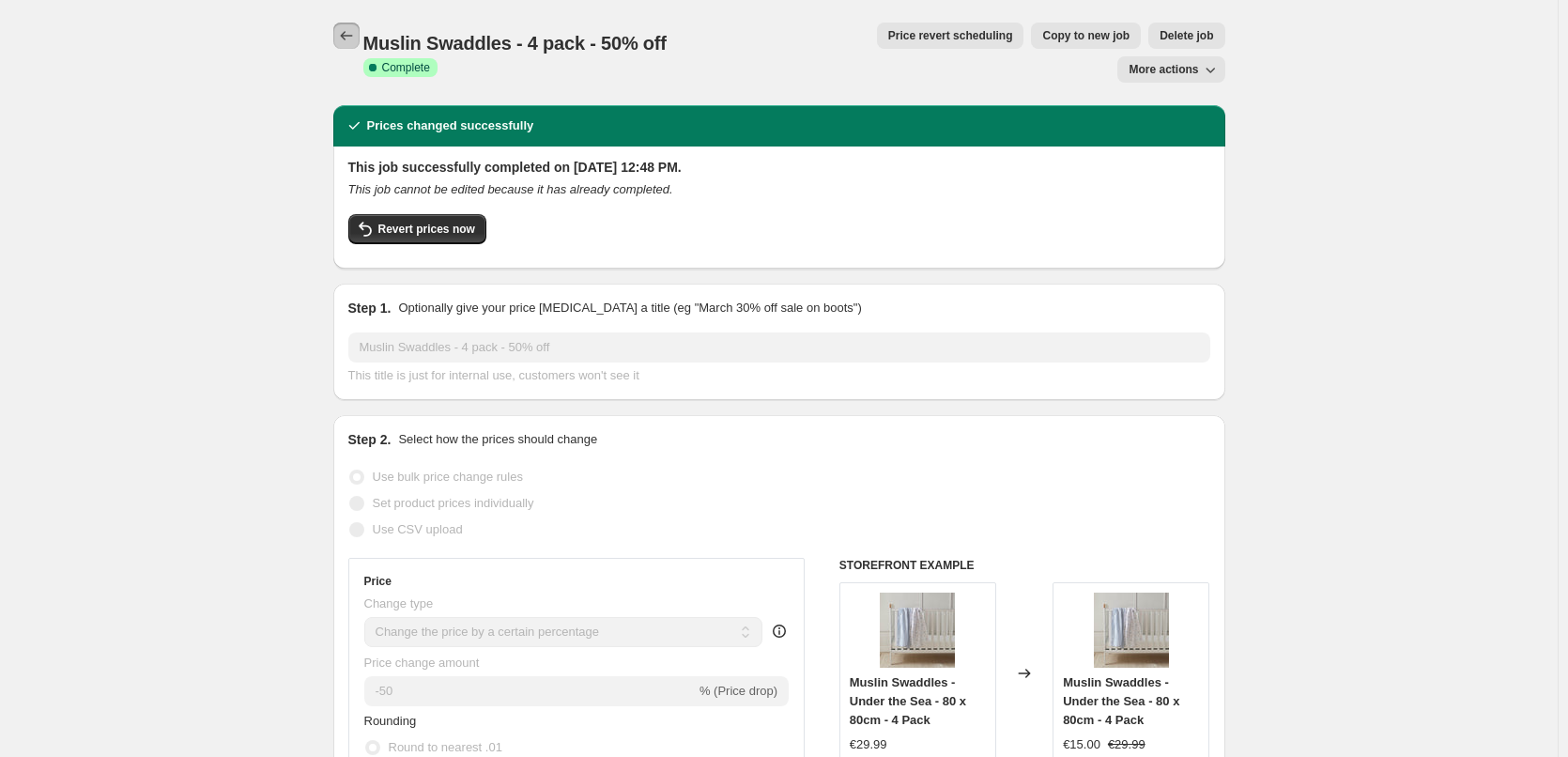
click at [356, 38] on icon "Price change jobs" at bounding box center [346, 35] width 18 height 18
